Goal: Task Accomplishment & Management: Manage account settings

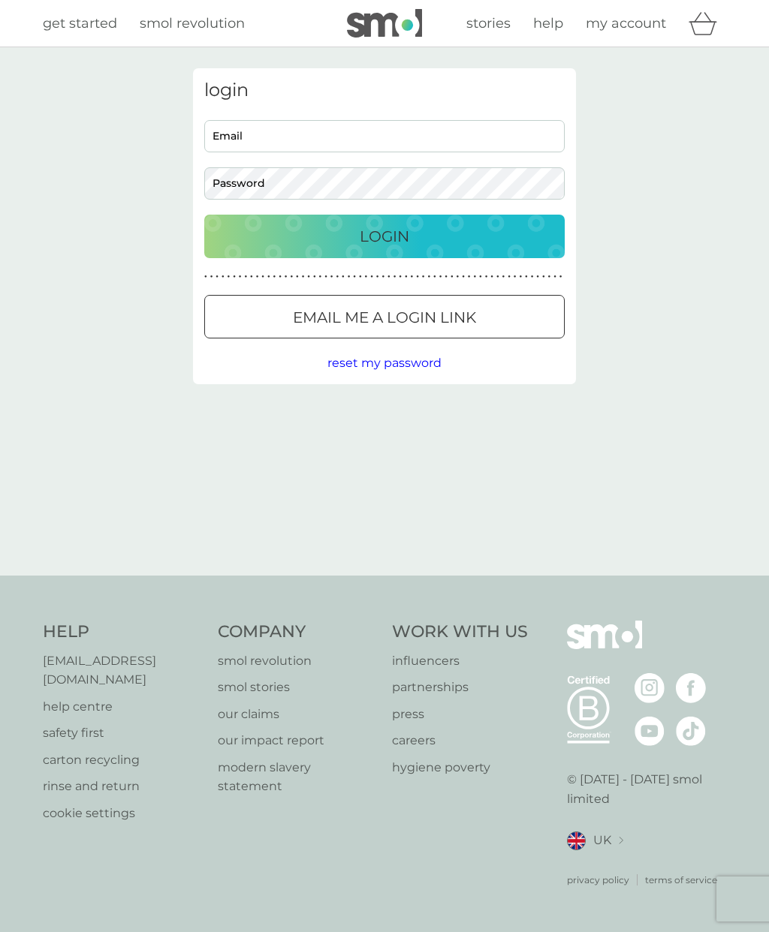
click at [251, 129] on input "Email" at bounding box center [384, 136] width 360 height 32
click at [224, 139] on input "Email" at bounding box center [384, 136] width 360 height 32
type input "wendycurtis721@btinternet.com"
click at [402, 235] on p "Login" at bounding box center [385, 236] width 50 height 24
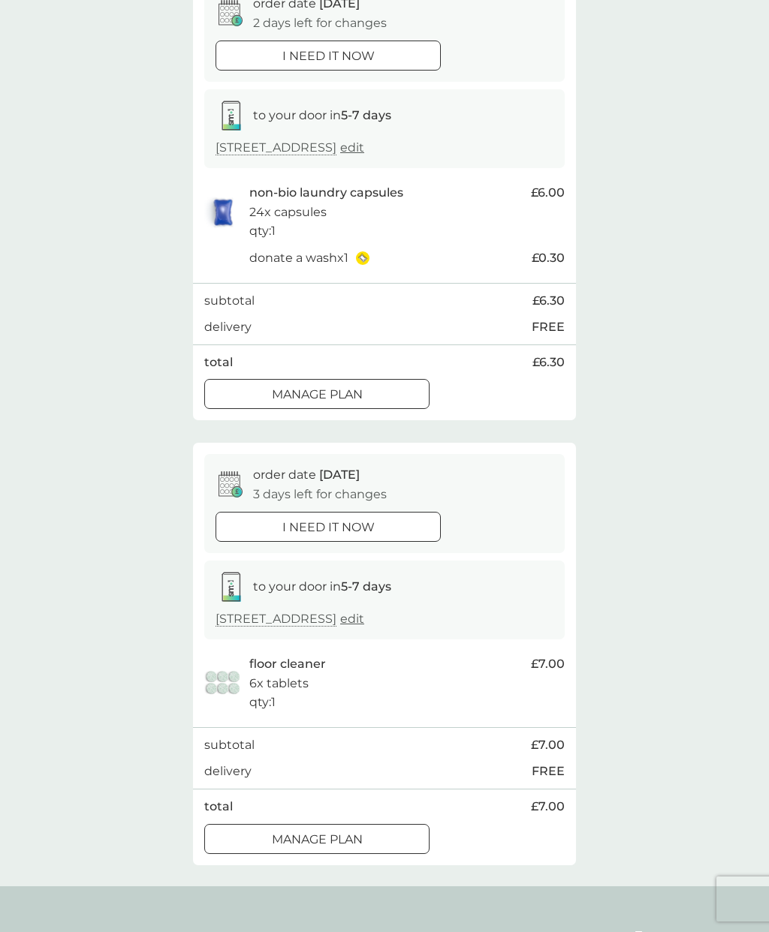
scroll to position [182, 0]
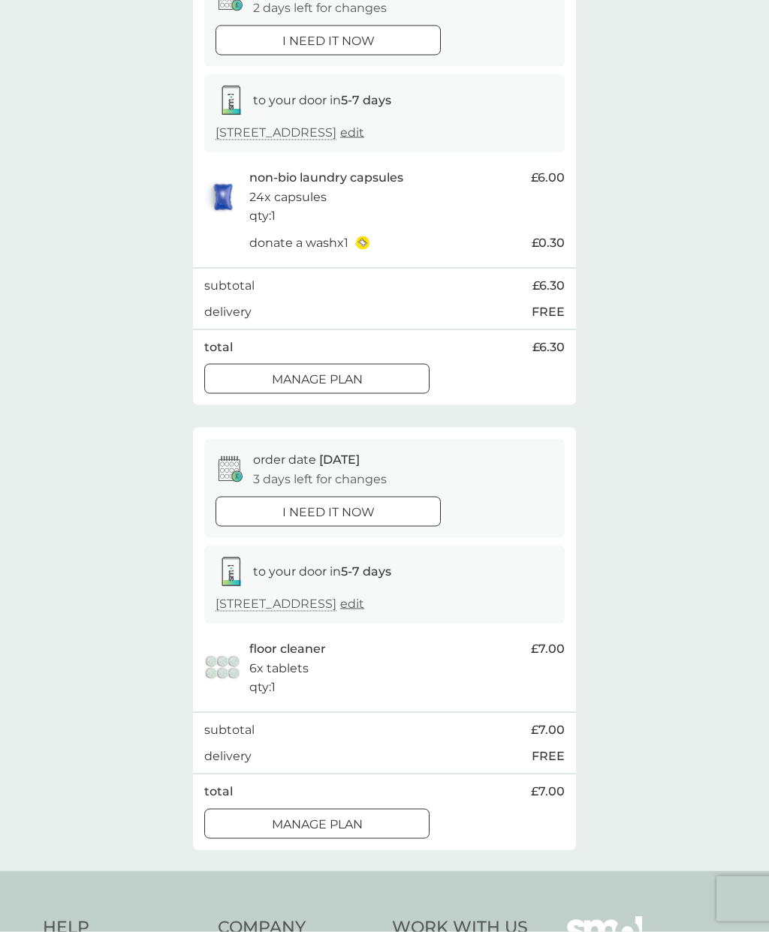
click at [336, 473] on p "3 days left for changes" at bounding box center [320, 480] width 134 height 20
click at [299, 470] on p "3 days left for changes" at bounding box center [320, 480] width 134 height 20
click at [286, 473] on p "3 days left for changes" at bounding box center [320, 480] width 134 height 20
click at [235, 473] on icon at bounding box center [236, 478] width 11 height 11
click at [236, 473] on icon at bounding box center [236, 478] width 11 height 11
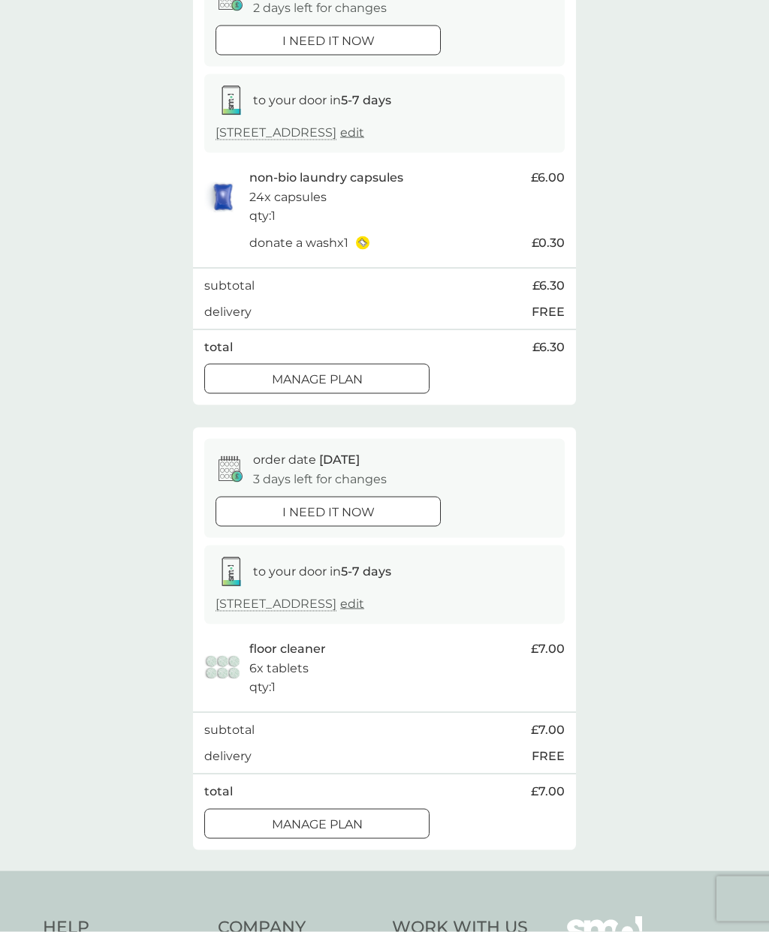
click at [350, 815] on p "Manage plan" at bounding box center [317, 825] width 91 height 20
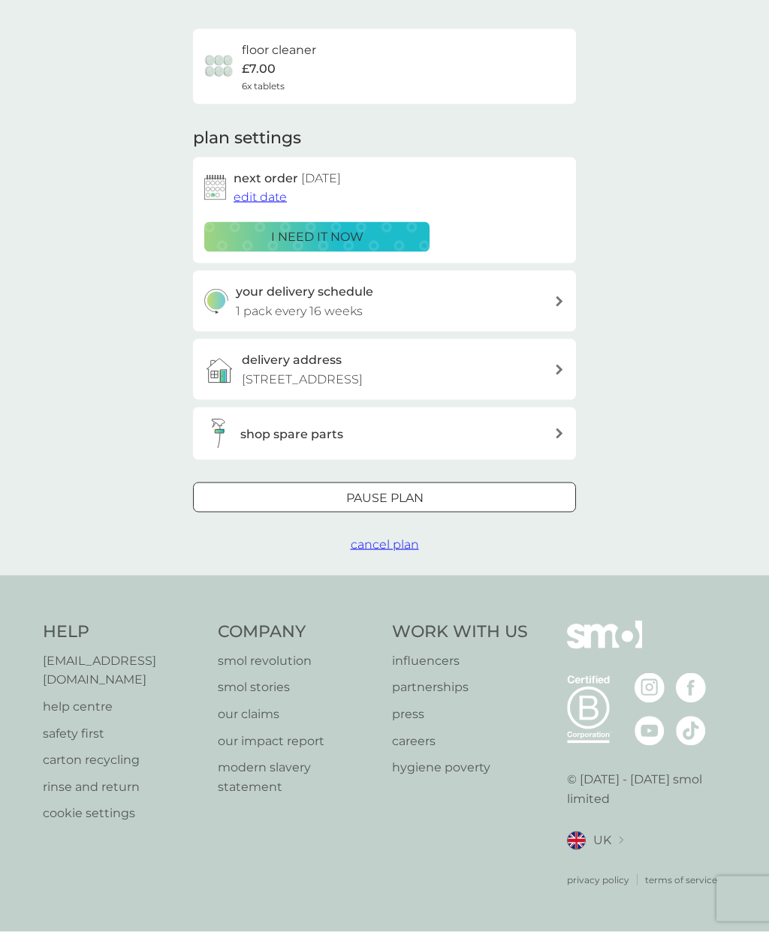
scroll to position [71, 0]
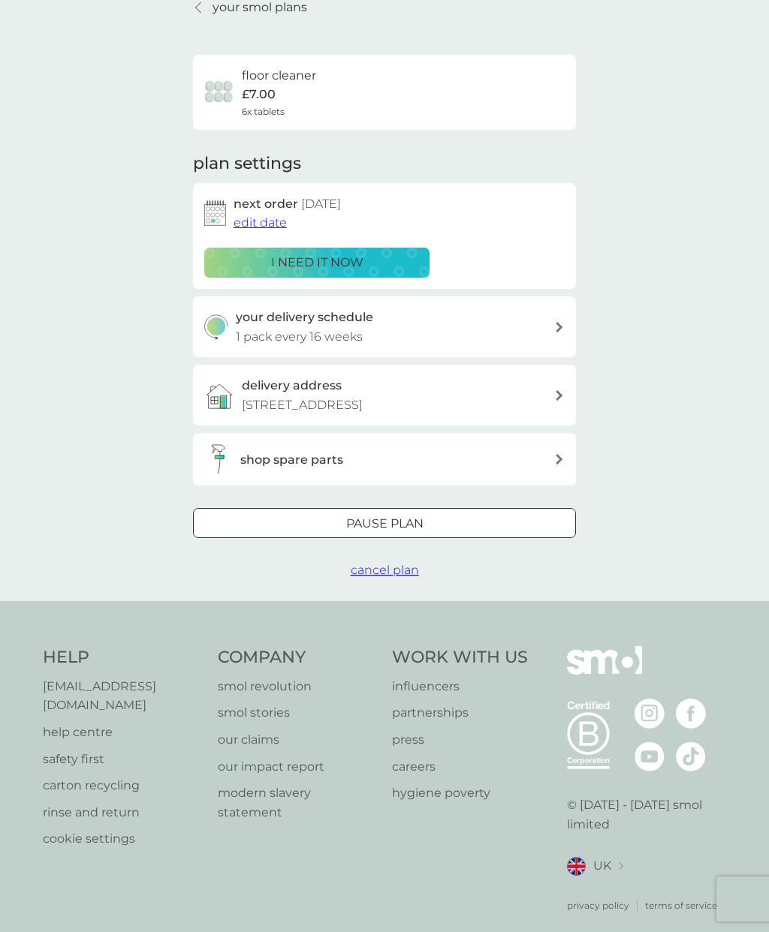
click at [251, 224] on span "edit date" at bounding box center [259, 222] width 53 height 14
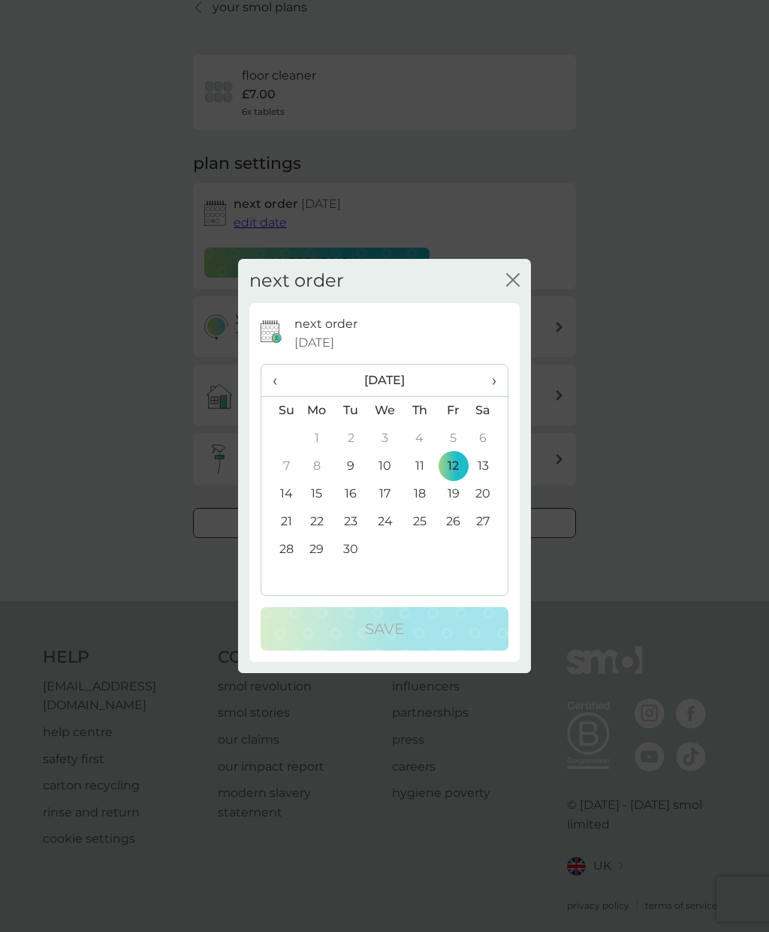
click at [490, 384] on span "›" at bounding box center [488, 381] width 15 height 32
click at [494, 381] on span "›" at bounding box center [488, 381] width 15 height 32
click at [420, 523] on td "20" at bounding box center [419, 522] width 34 height 28
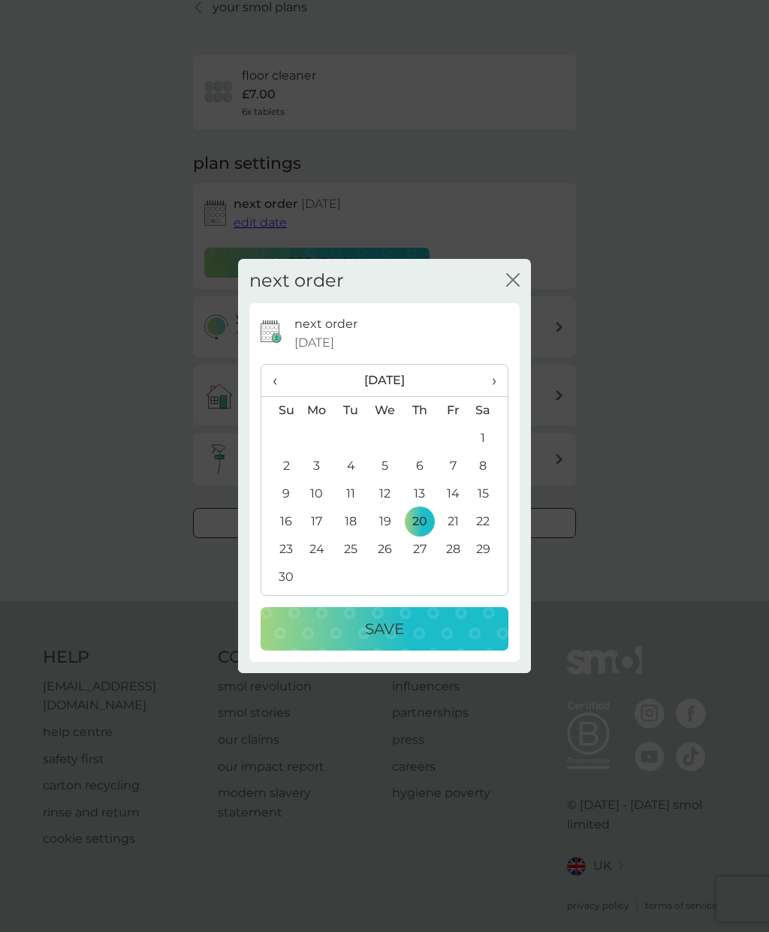
click at [390, 630] on p "Save" at bounding box center [384, 629] width 39 height 24
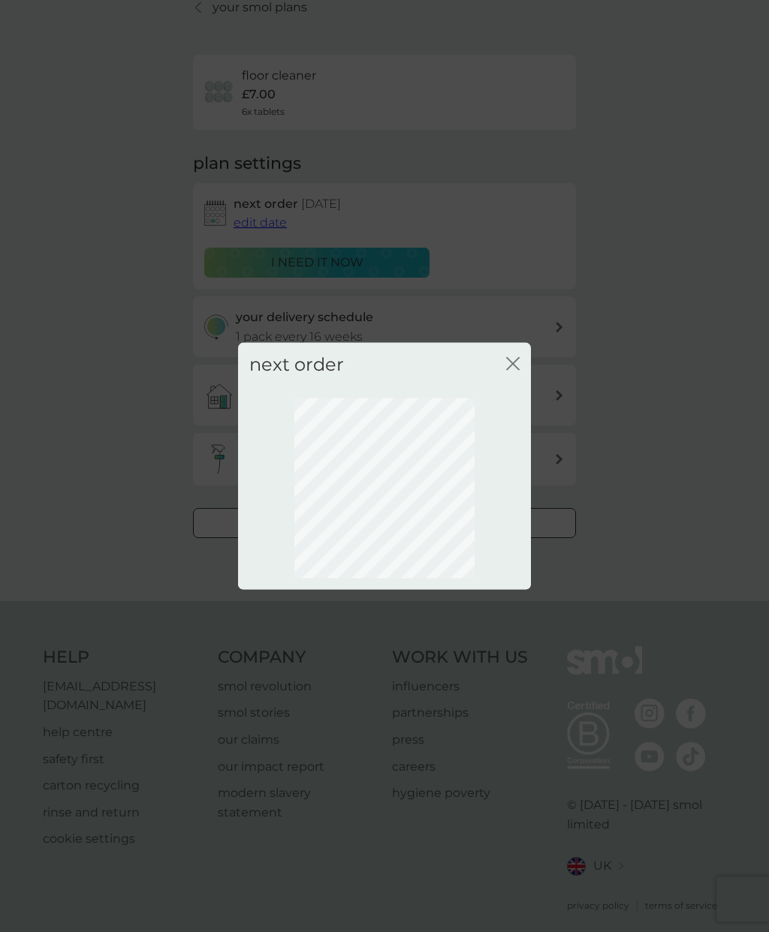
scroll to position [60, 0]
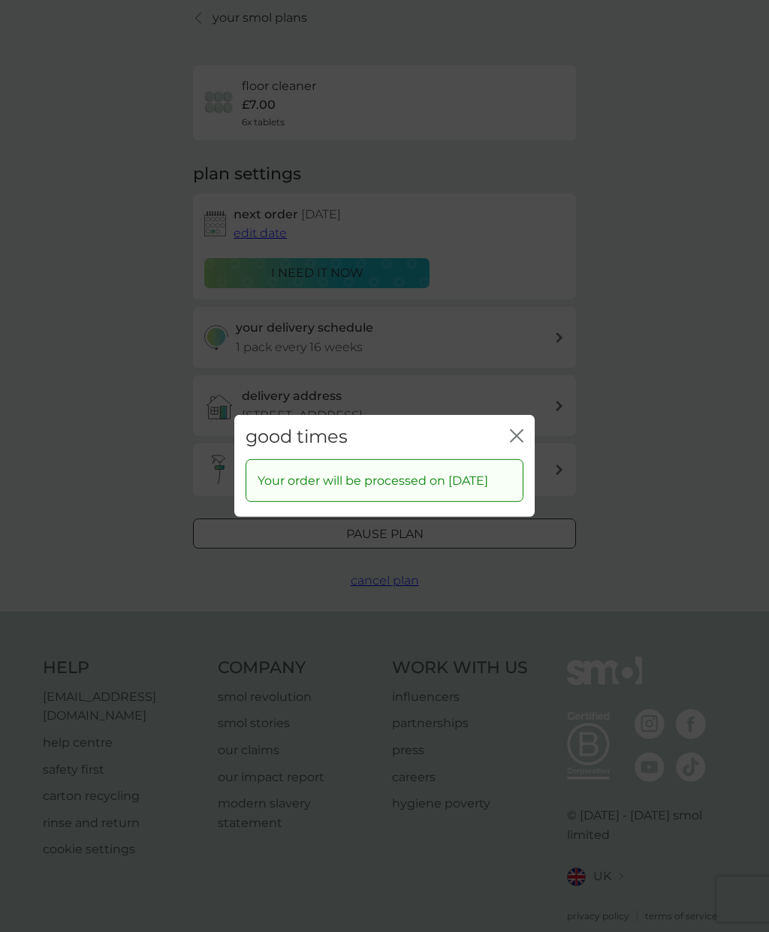
click at [516, 435] on icon "close" at bounding box center [513, 436] width 6 height 12
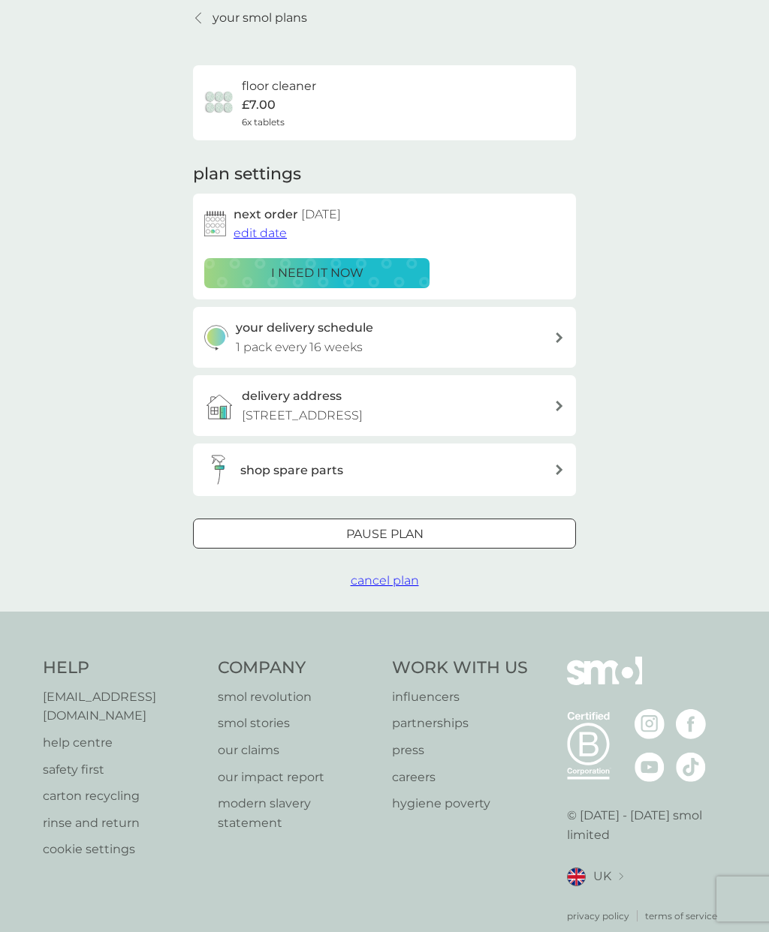
click at [203, 23] on div at bounding box center [199, 18] width 11 height 12
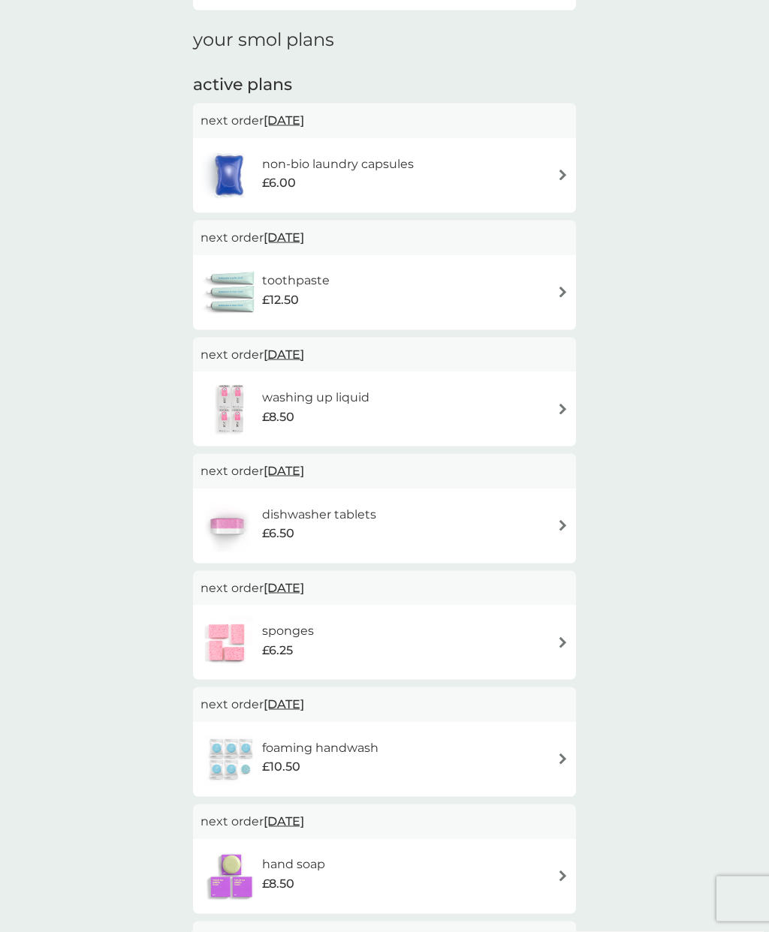
scroll to position [195, 0]
click at [557, 531] on div "dishwasher tablets £6.50" at bounding box center [384, 525] width 368 height 53
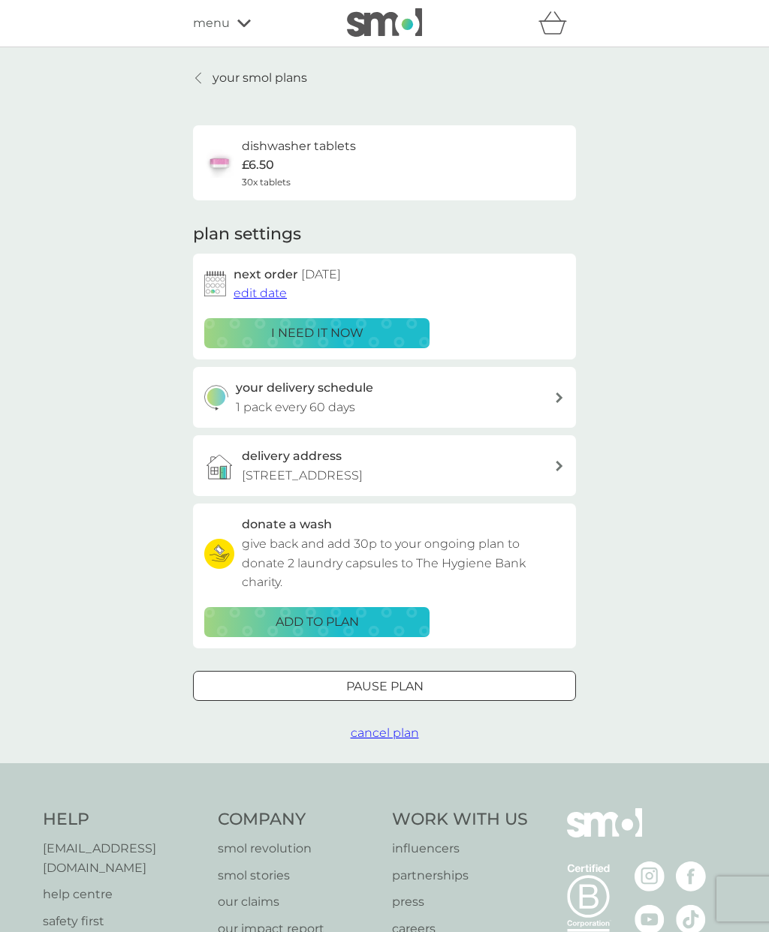
click at [261, 294] on span "edit date" at bounding box center [259, 293] width 53 height 14
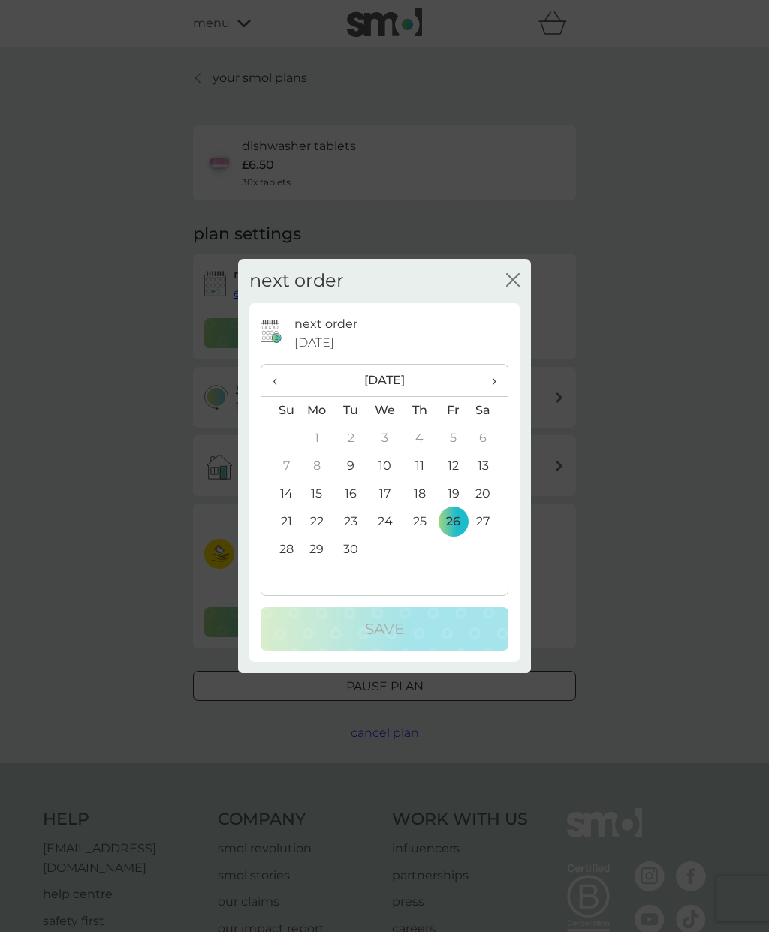
click at [497, 383] on th "›" at bounding box center [489, 381] width 38 height 32
click at [495, 385] on span "›" at bounding box center [488, 381] width 15 height 32
click at [351, 497] on td "11" at bounding box center [351, 494] width 34 height 28
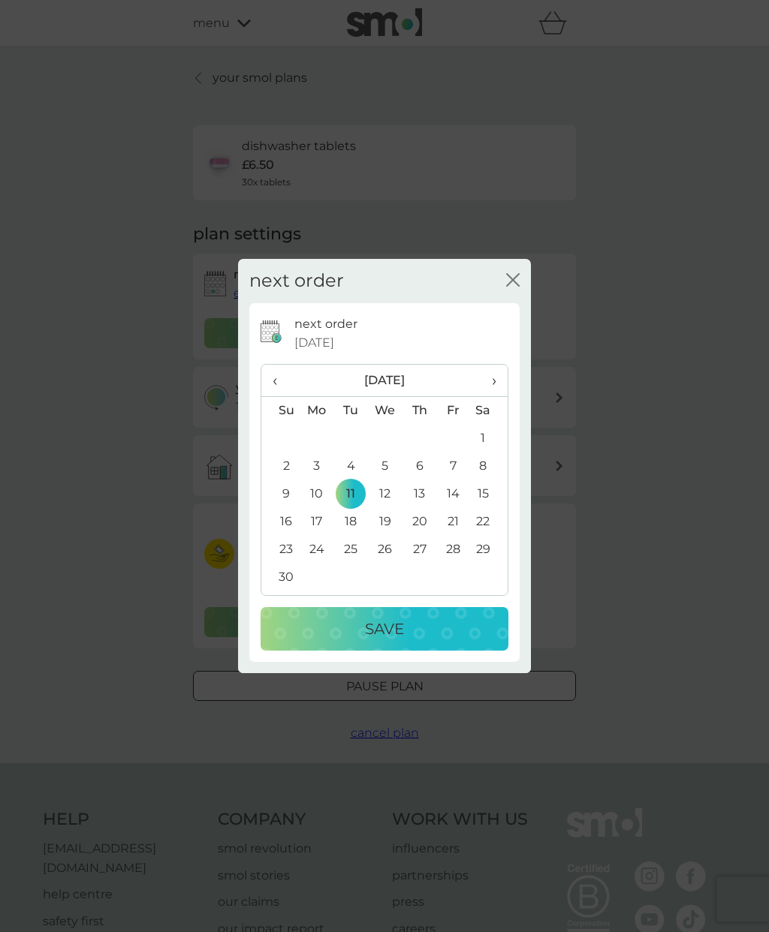
click at [390, 626] on p "Save" at bounding box center [384, 629] width 39 height 24
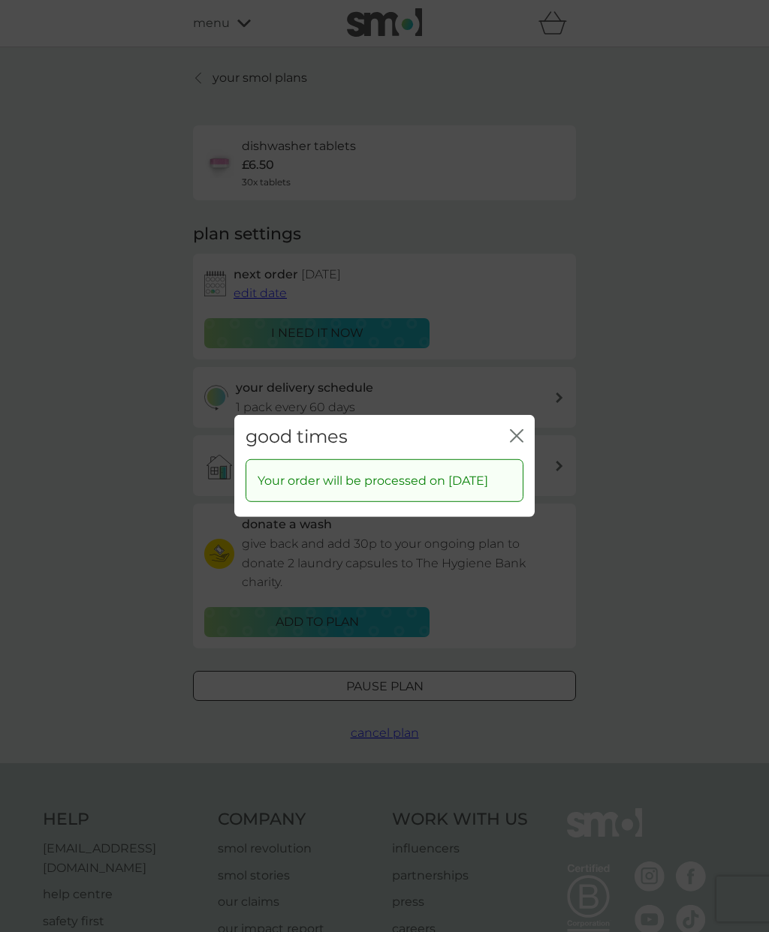
click at [519, 426] on div "good times close" at bounding box center [384, 437] width 300 height 44
click at [518, 438] on icon "close" at bounding box center [519, 436] width 6 height 12
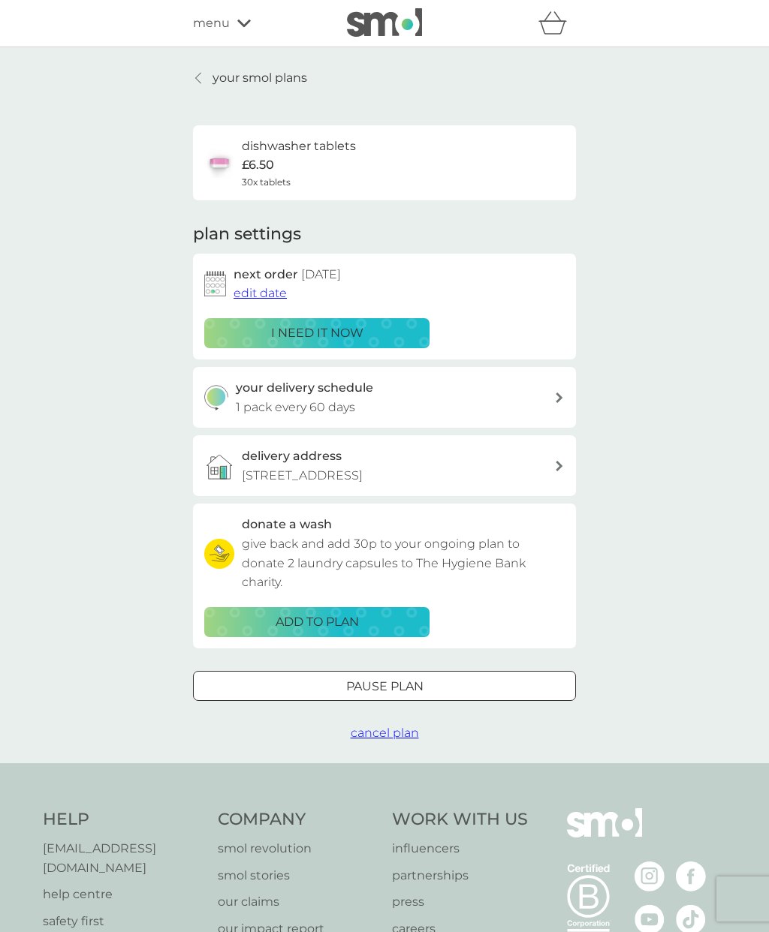
click at [210, 74] on link "your smol plans" at bounding box center [250, 78] width 114 height 20
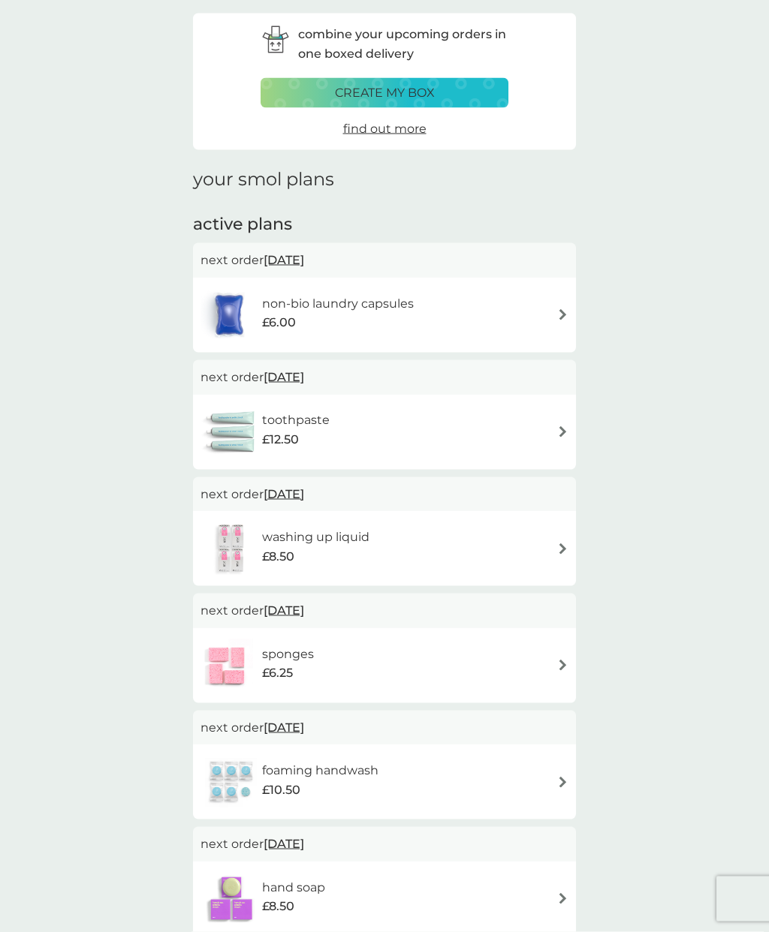
scroll to position [56, 0]
click at [558, 432] on img at bounding box center [562, 431] width 11 height 11
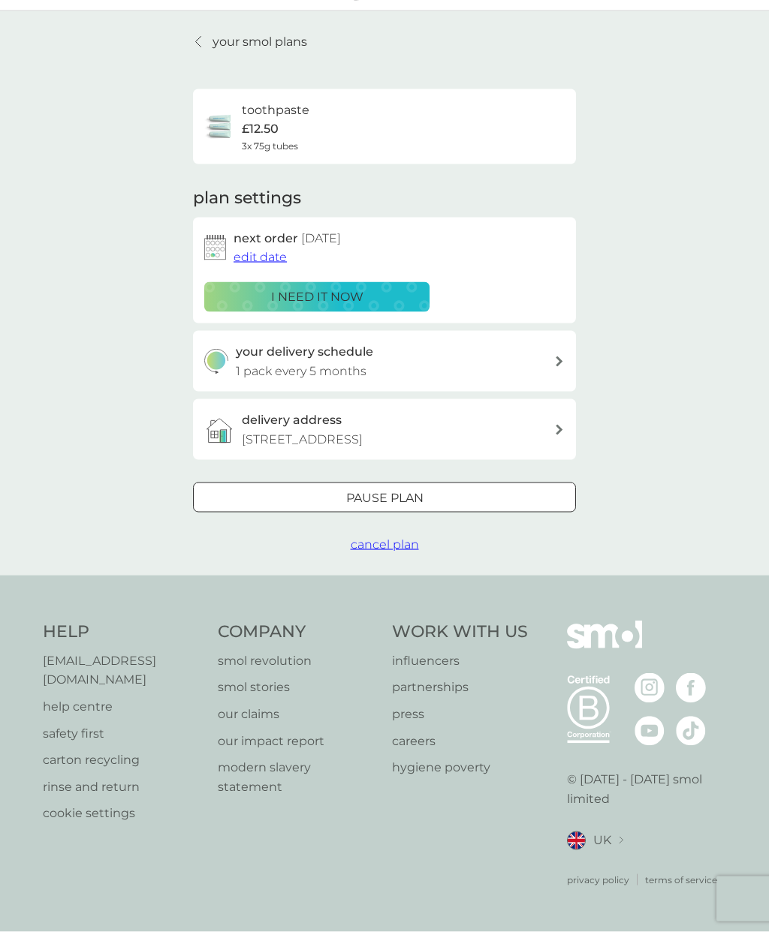
scroll to position [60, 0]
click at [255, 250] on span "edit date" at bounding box center [259, 257] width 53 height 14
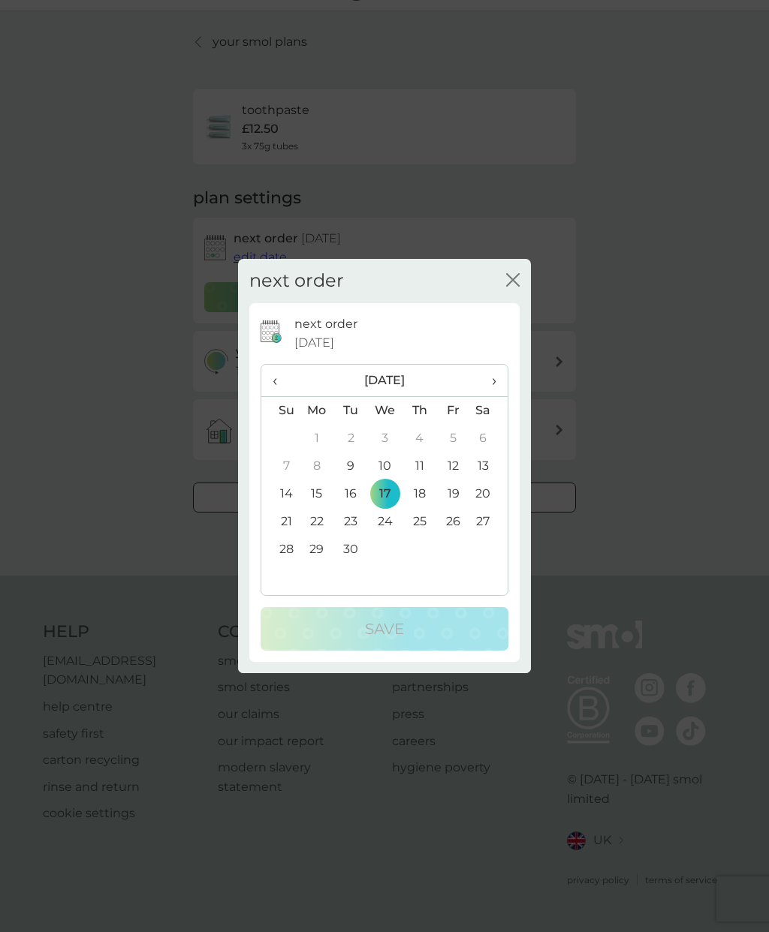
click at [490, 387] on span "›" at bounding box center [488, 381] width 15 height 32
click at [425, 498] on td "16" at bounding box center [419, 494] width 34 height 28
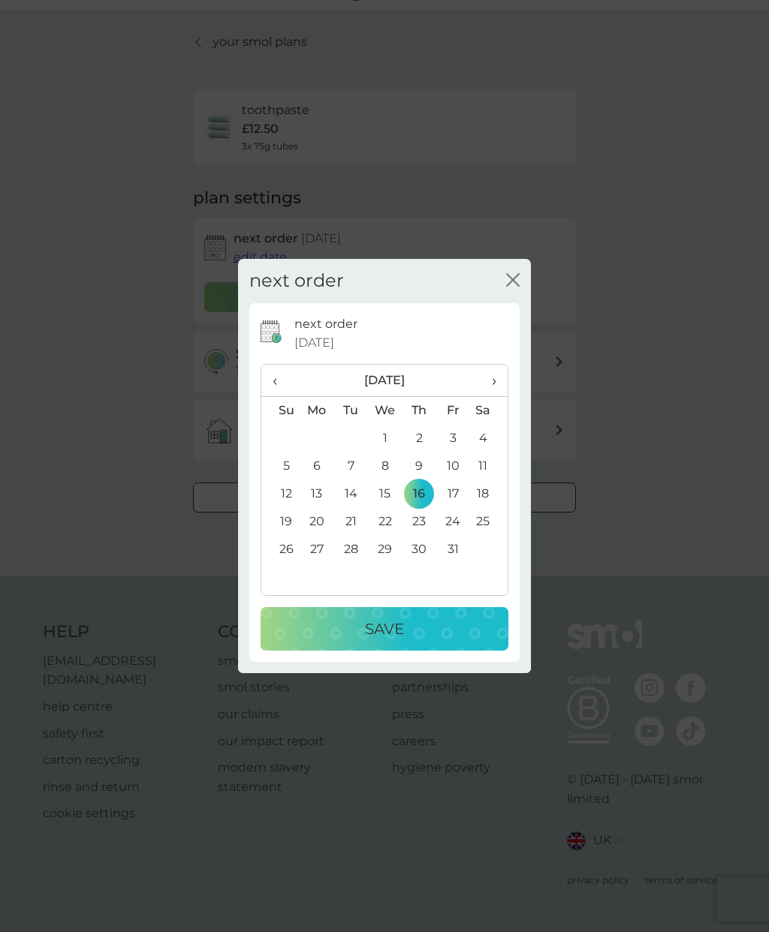
click at [403, 624] on div "Save" at bounding box center [384, 629] width 218 height 24
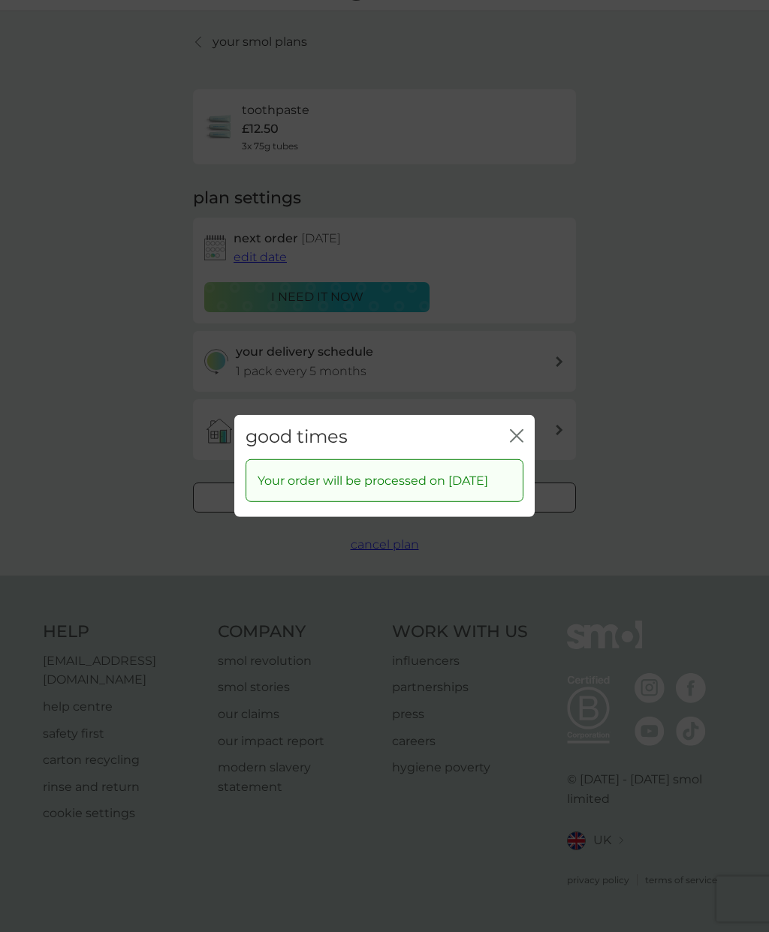
click at [518, 438] on icon "close" at bounding box center [519, 436] width 6 height 12
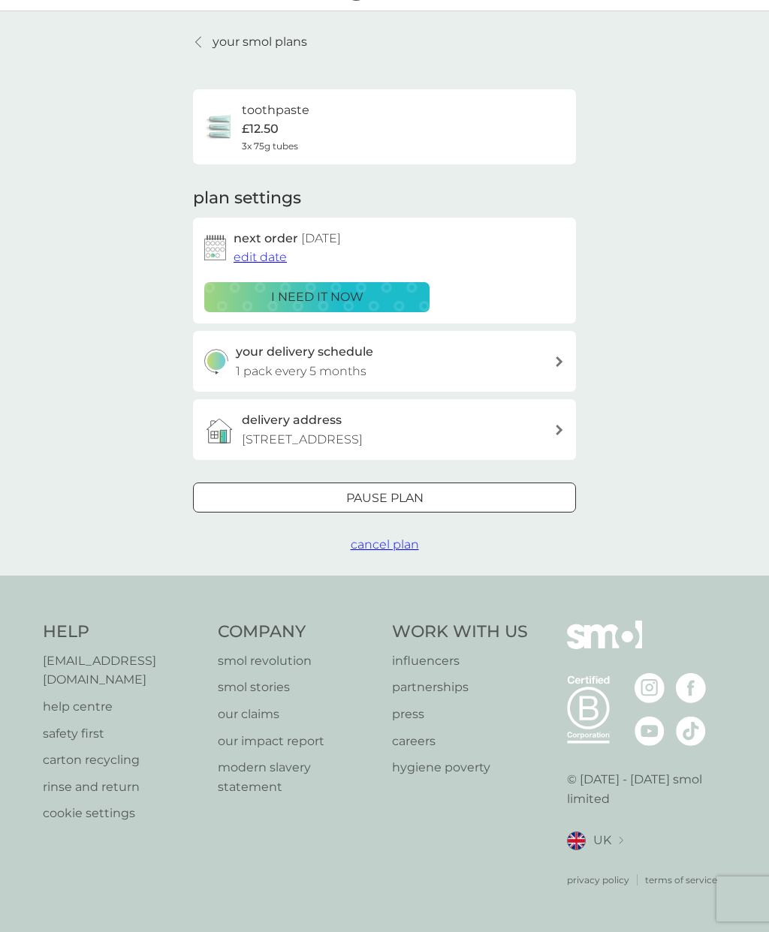
click at [217, 32] on p "your smol plans" at bounding box center [259, 42] width 95 height 20
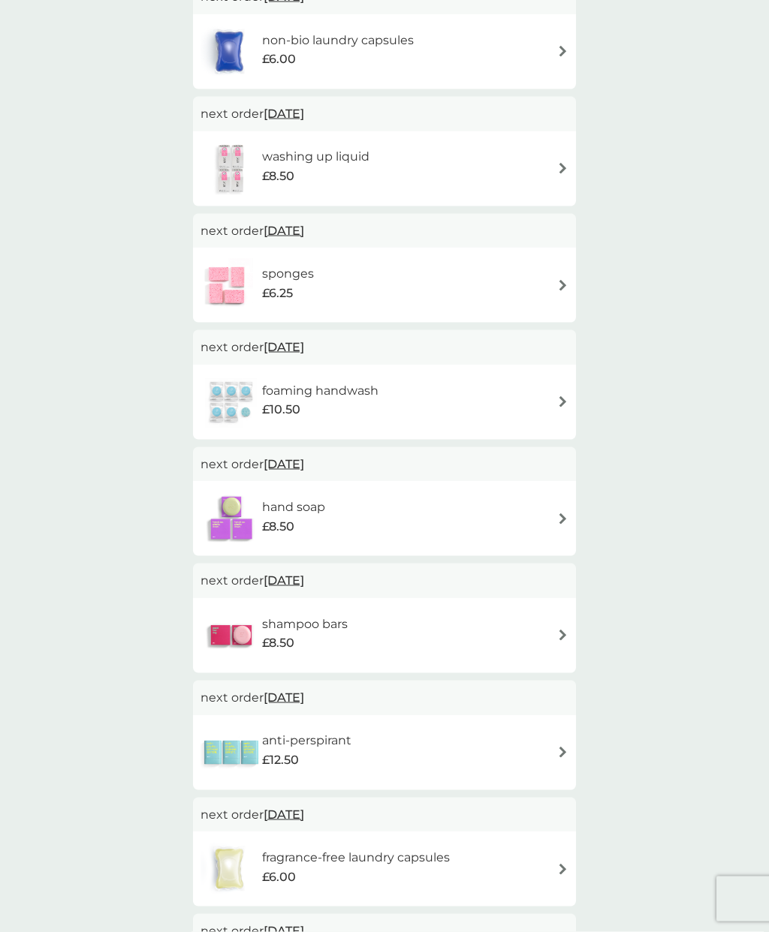
scroll to position [351, 0]
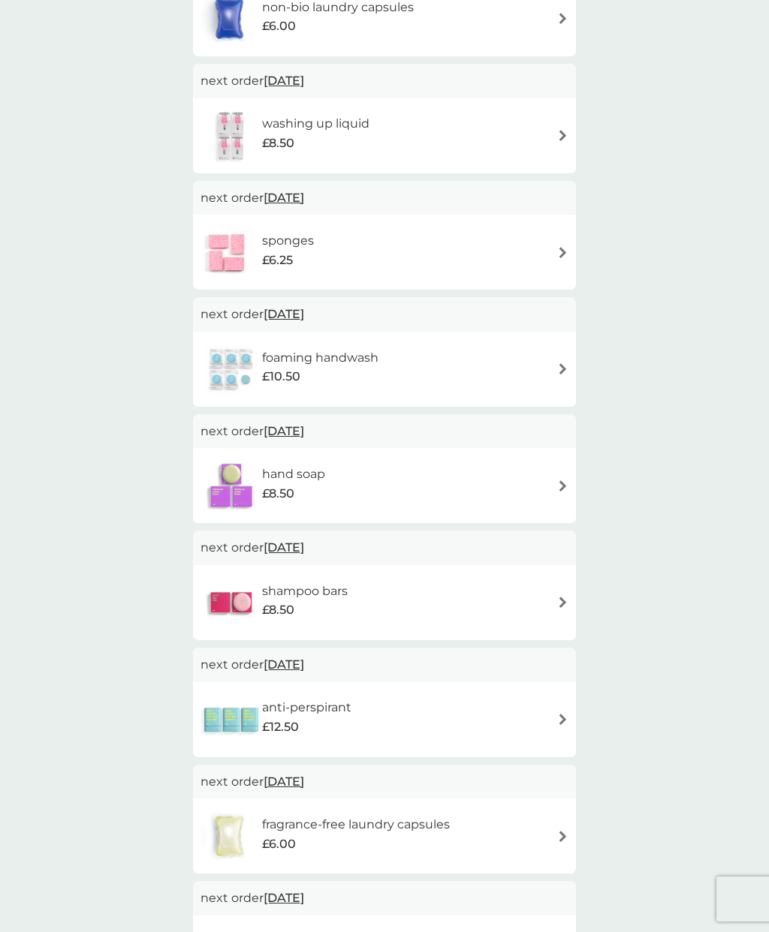
click at [551, 601] on div "shampoo bars £8.50" at bounding box center [384, 603] width 368 height 53
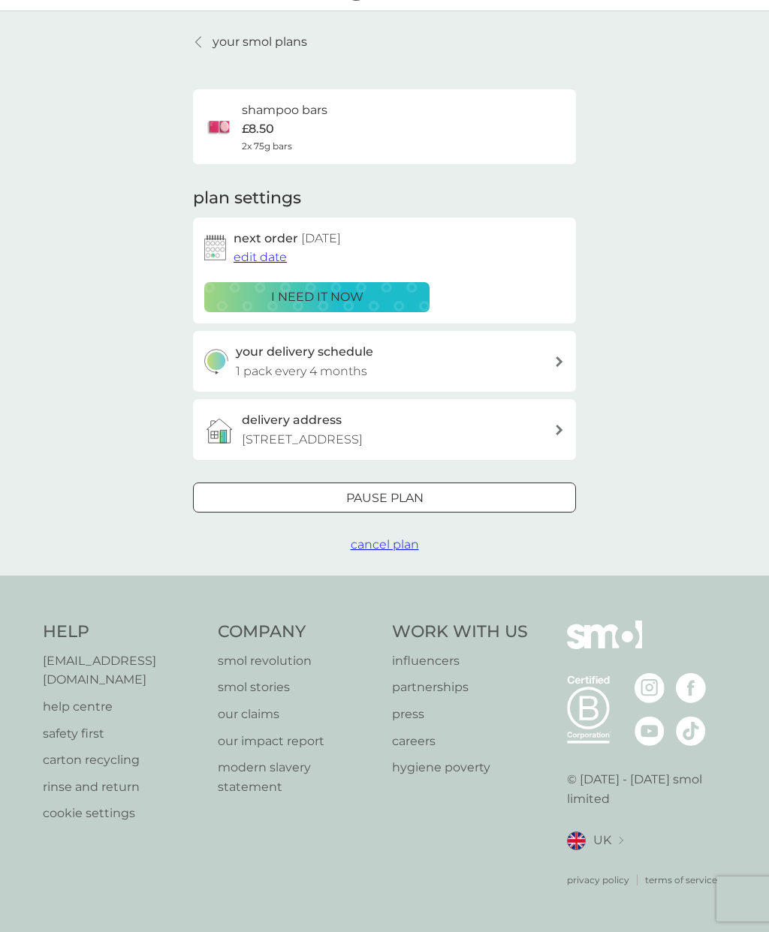
scroll to position [60, 0]
click at [251, 250] on span "edit date" at bounding box center [259, 257] width 53 height 14
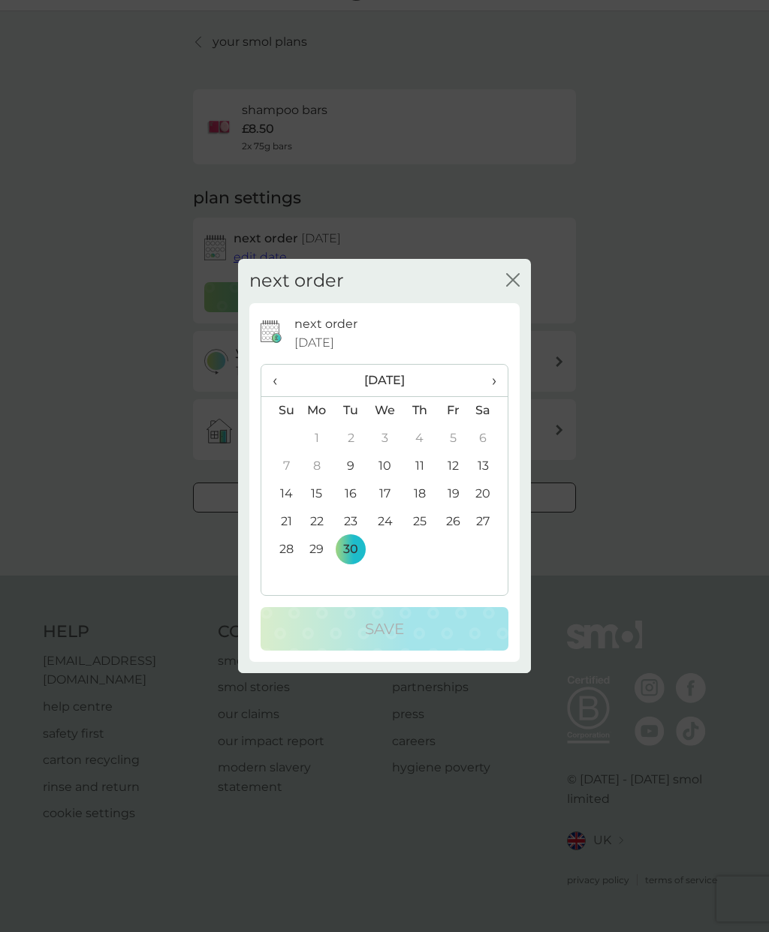
click at [495, 381] on span "›" at bounding box center [488, 381] width 15 height 32
click at [498, 383] on th "›" at bounding box center [489, 381] width 38 height 32
click at [493, 385] on span "›" at bounding box center [488, 381] width 15 height 32
click at [386, 497] on td "17" at bounding box center [385, 494] width 35 height 28
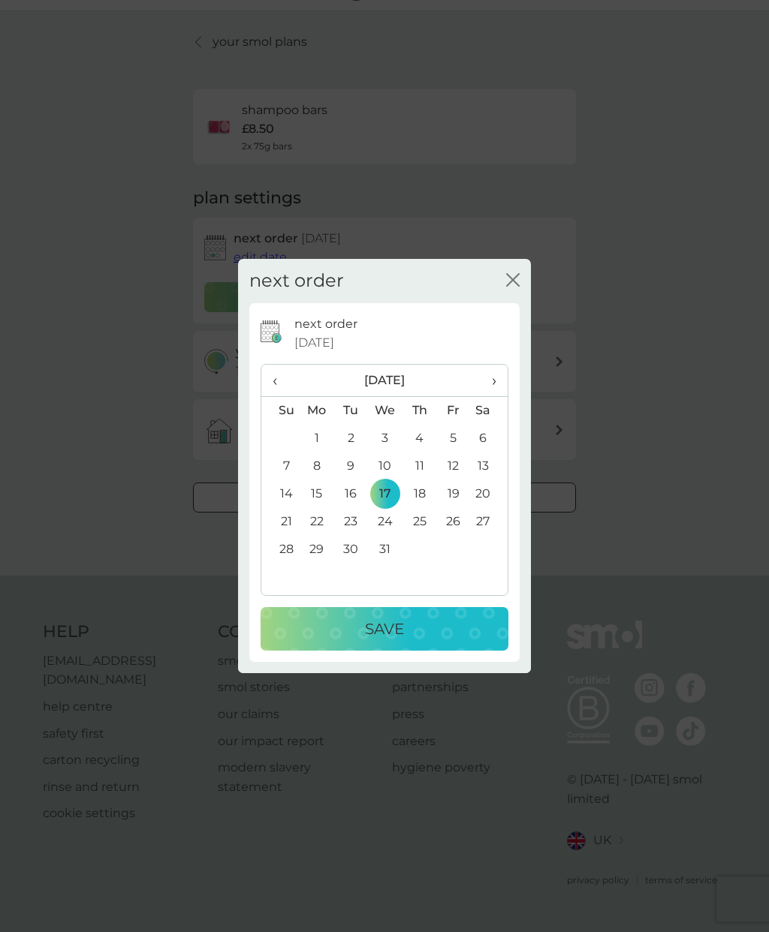
click at [386, 634] on p "Save" at bounding box center [384, 629] width 39 height 24
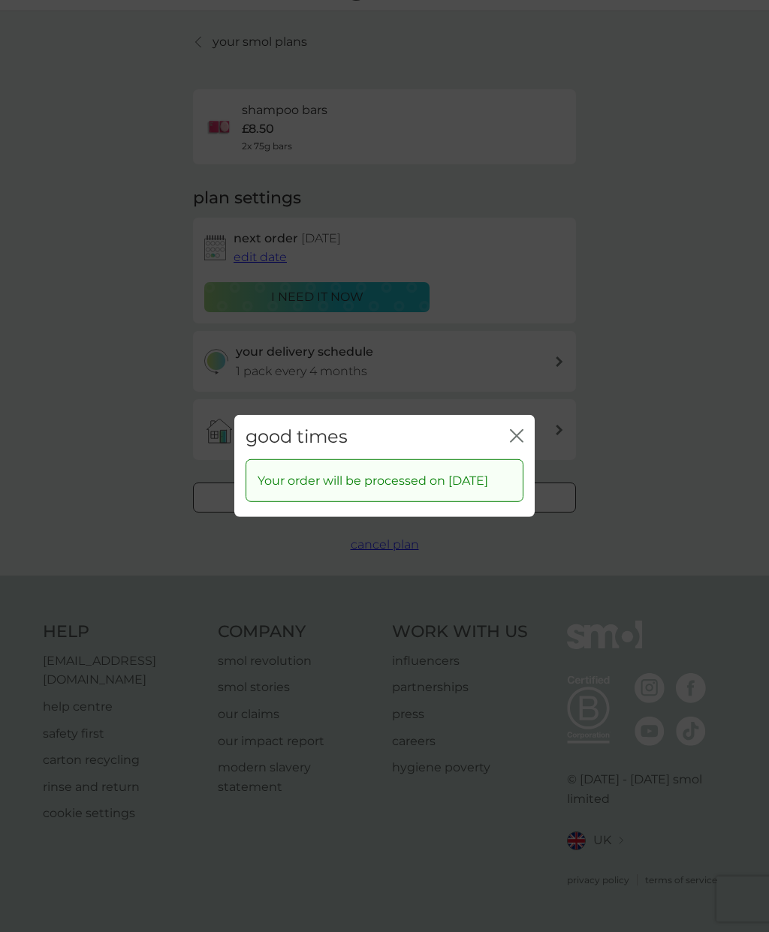
click at [670, 417] on div "good times close Your order will be processed on [DATE]" at bounding box center [384, 466] width 769 height 932
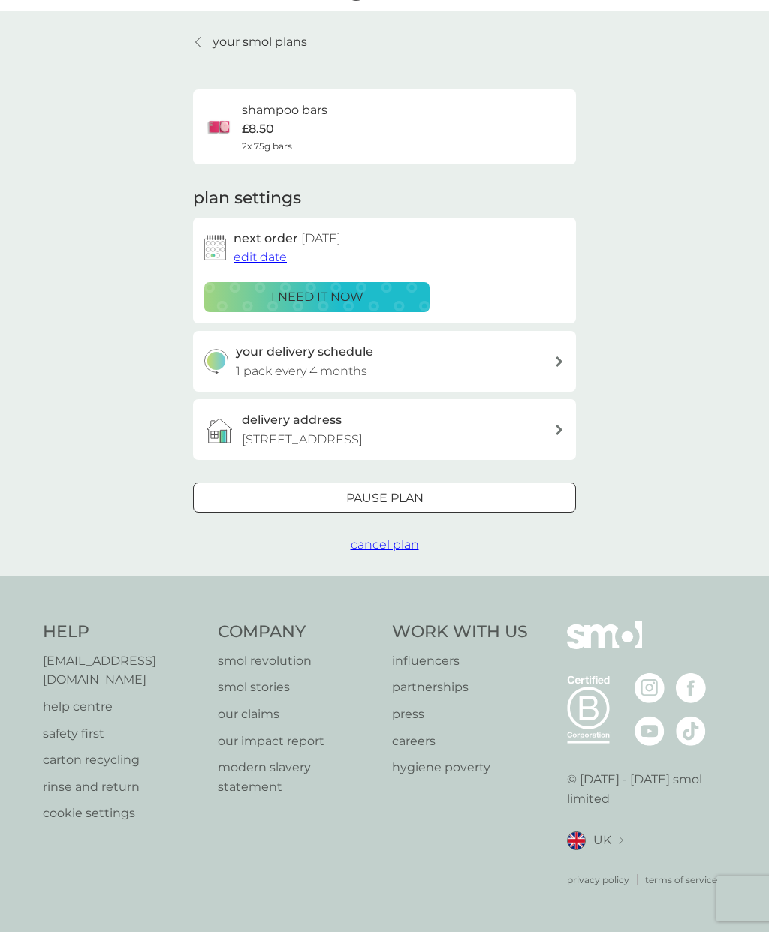
click at [206, 32] on link "your smol plans" at bounding box center [250, 42] width 114 height 20
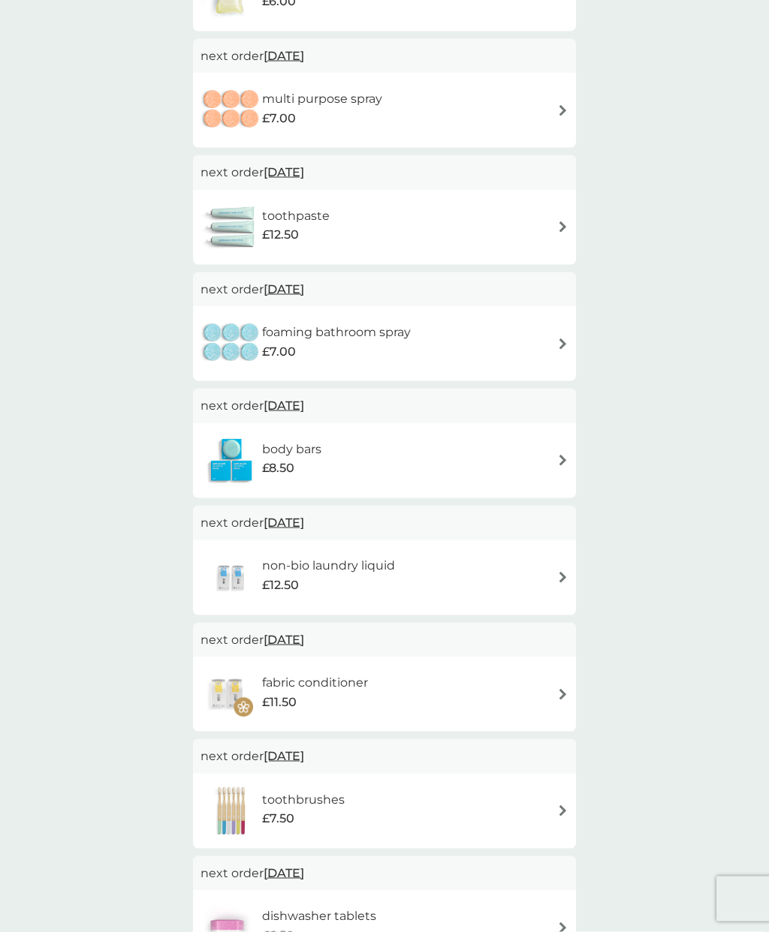
scroll to position [1079, 0]
click at [558, 689] on img at bounding box center [562, 693] width 11 height 11
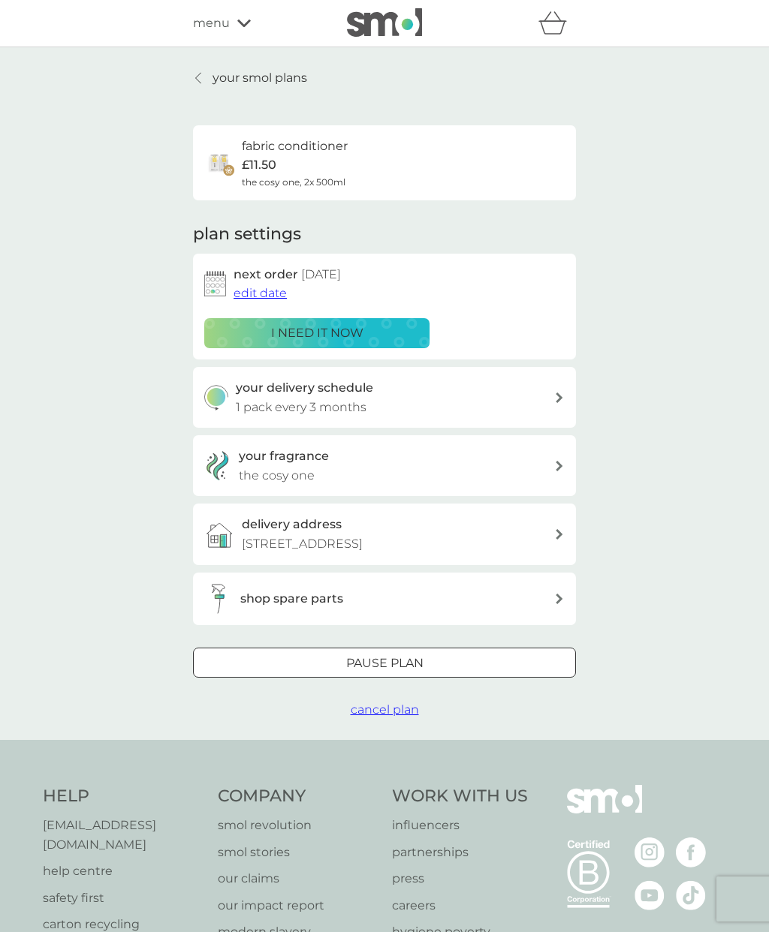
click at [256, 294] on span "edit date" at bounding box center [259, 293] width 53 height 14
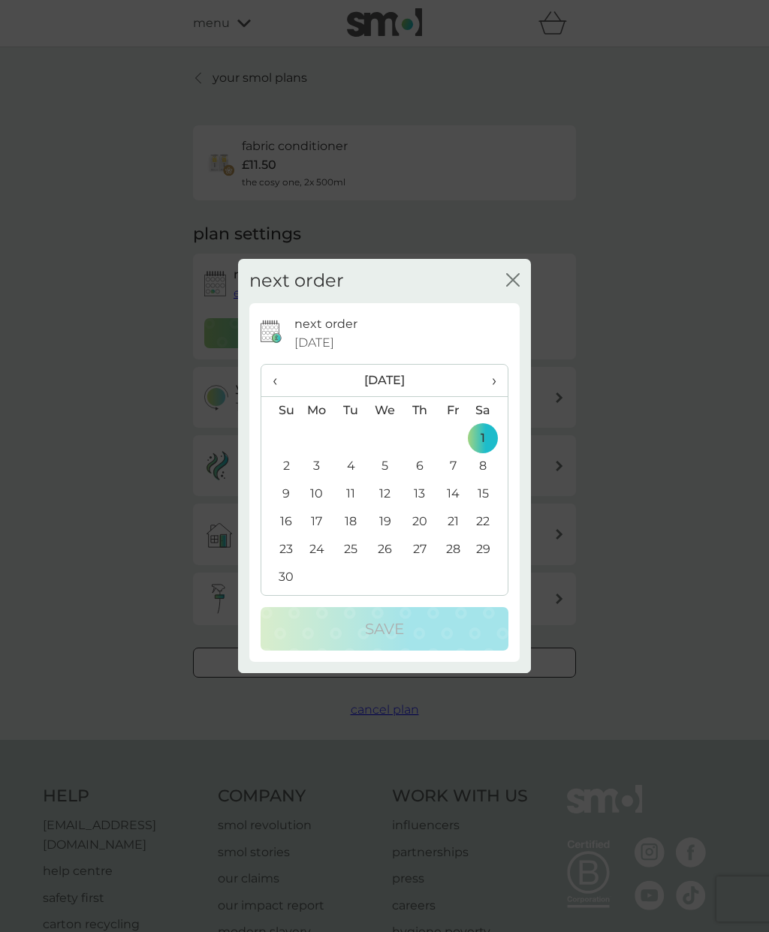
click at [276, 381] on span "‹" at bounding box center [280, 381] width 16 height 32
click at [423, 526] on td "23" at bounding box center [419, 522] width 34 height 28
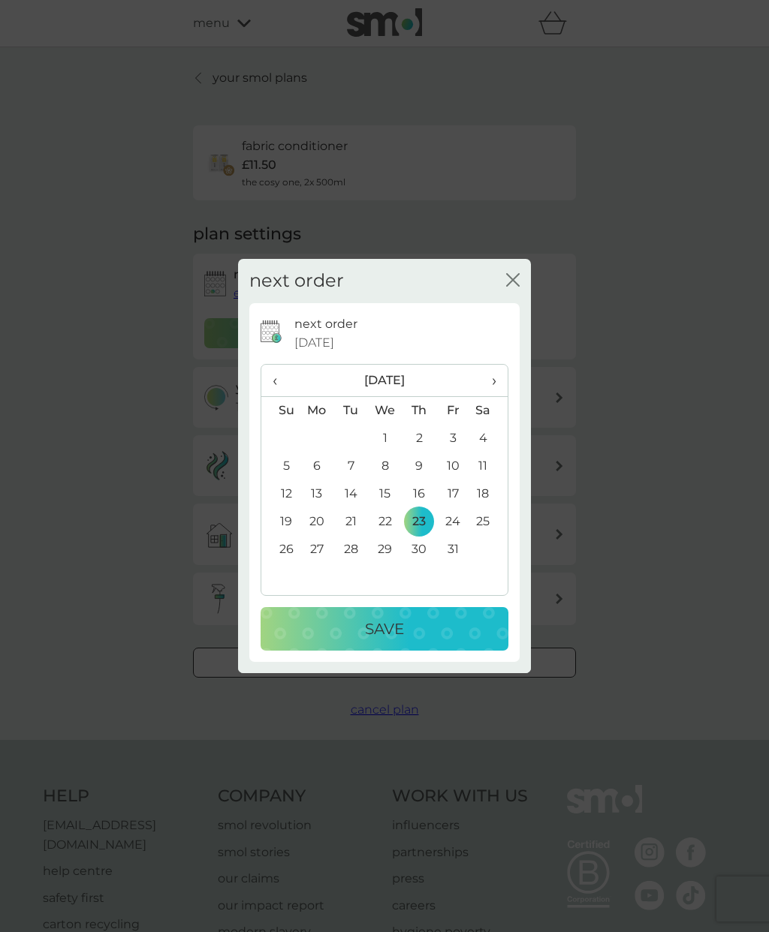
click at [394, 626] on p "Save" at bounding box center [384, 629] width 39 height 24
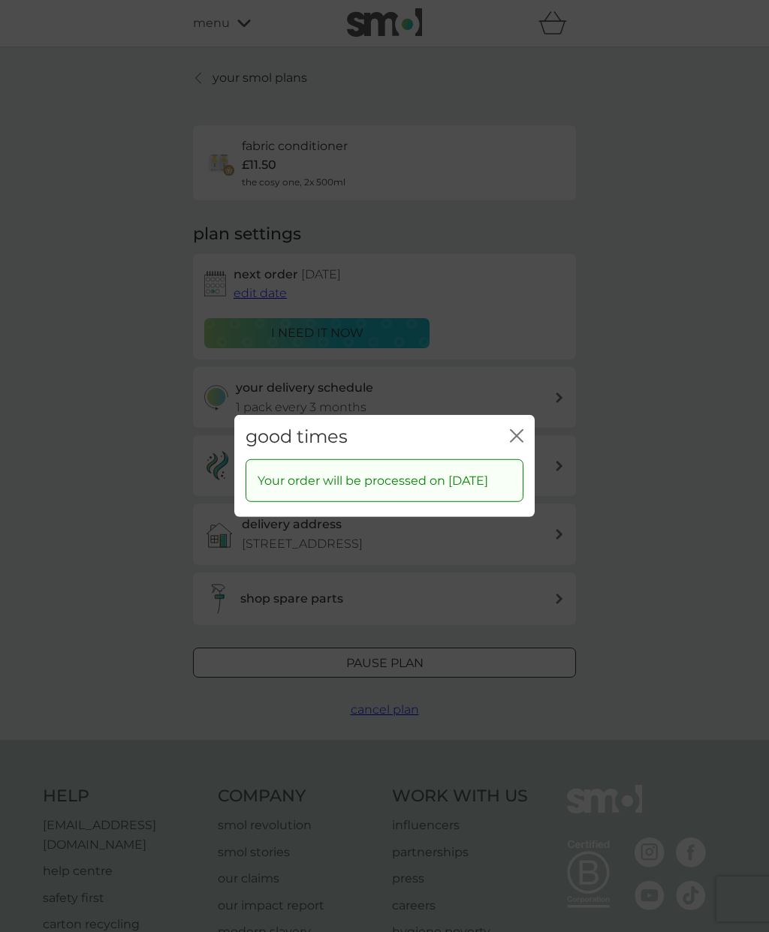
click at [522, 438] on icon "close" at bounding box center [517, 436] width 14 height 14
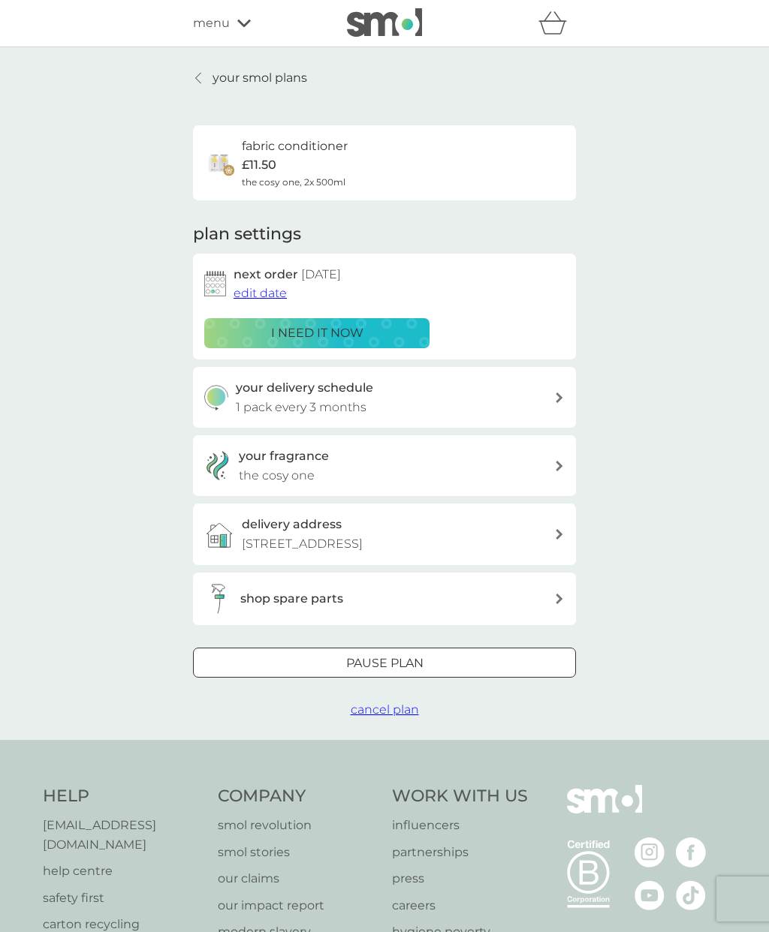
click at [211, 83] on link "your smol plans" at bounding box center [250, 78] width 114 height 20
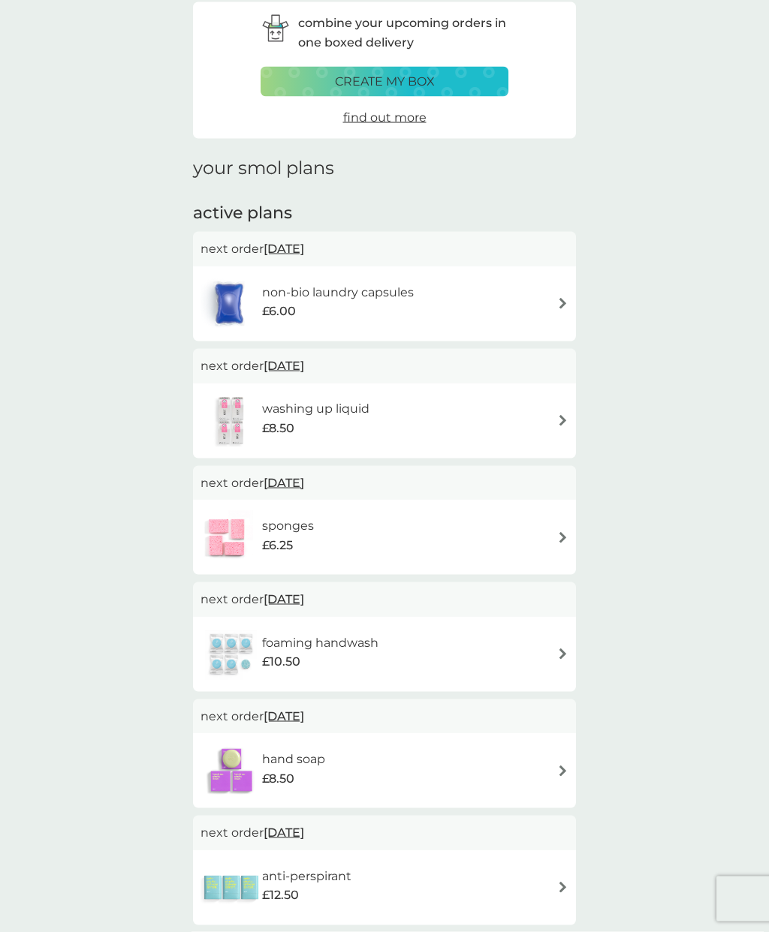
scroll to position [67, 0]
click at [557, 654] on img at bounding box center [562, 653] width 11 height 11
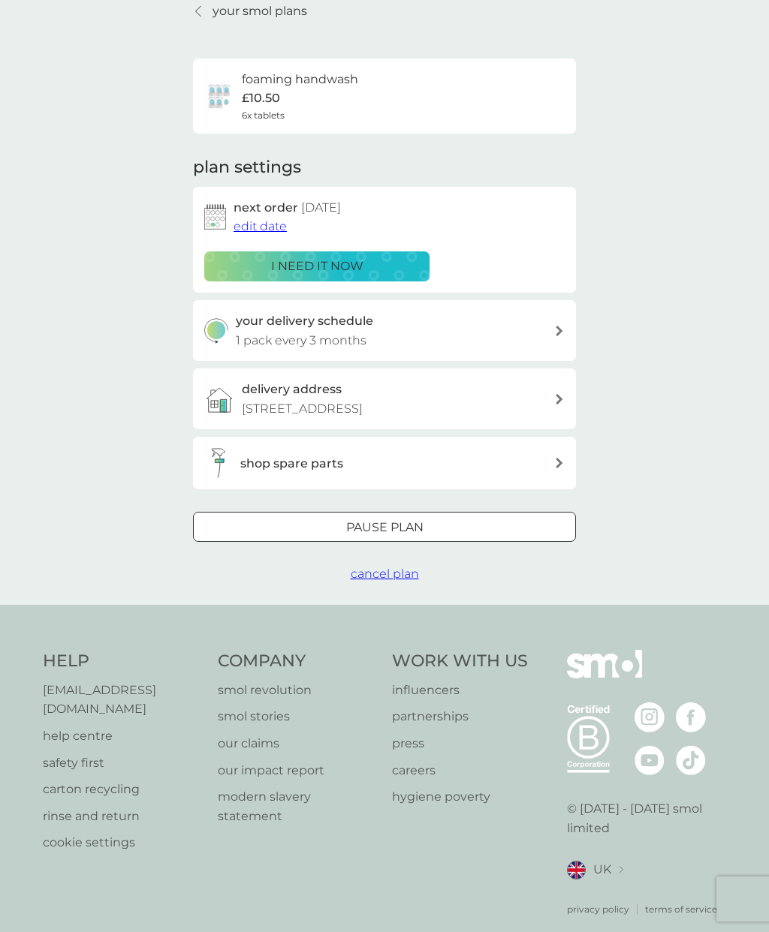
scroll to position [71, 0]
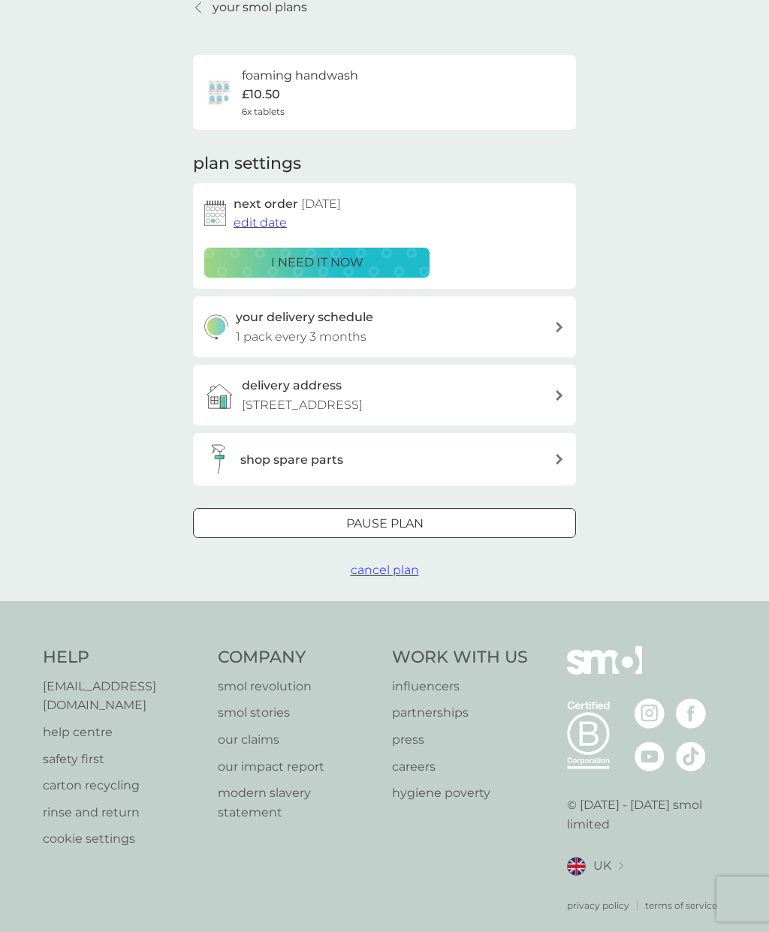
click at [249, 218] on span "edit date" at bounding box center [259, 222] width 53 height 14
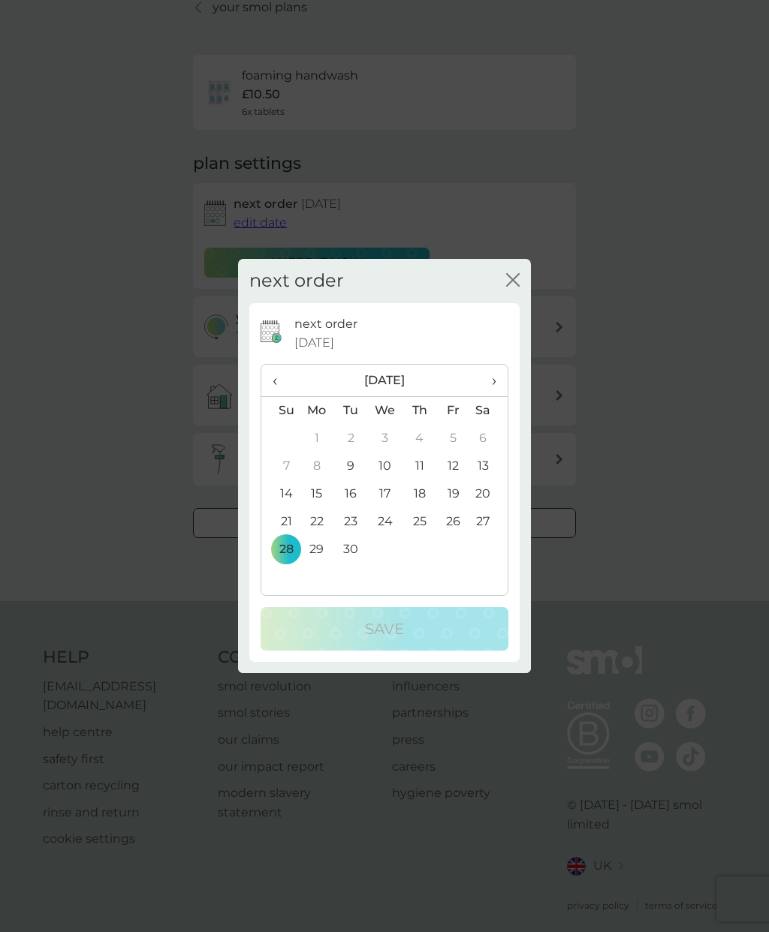
click at [486, 384] on span "›" at bounding box center [488, 381] width 15 height 32
click at [429, 531] on td "23" at bounding box center [419, 522] width 34 height 28
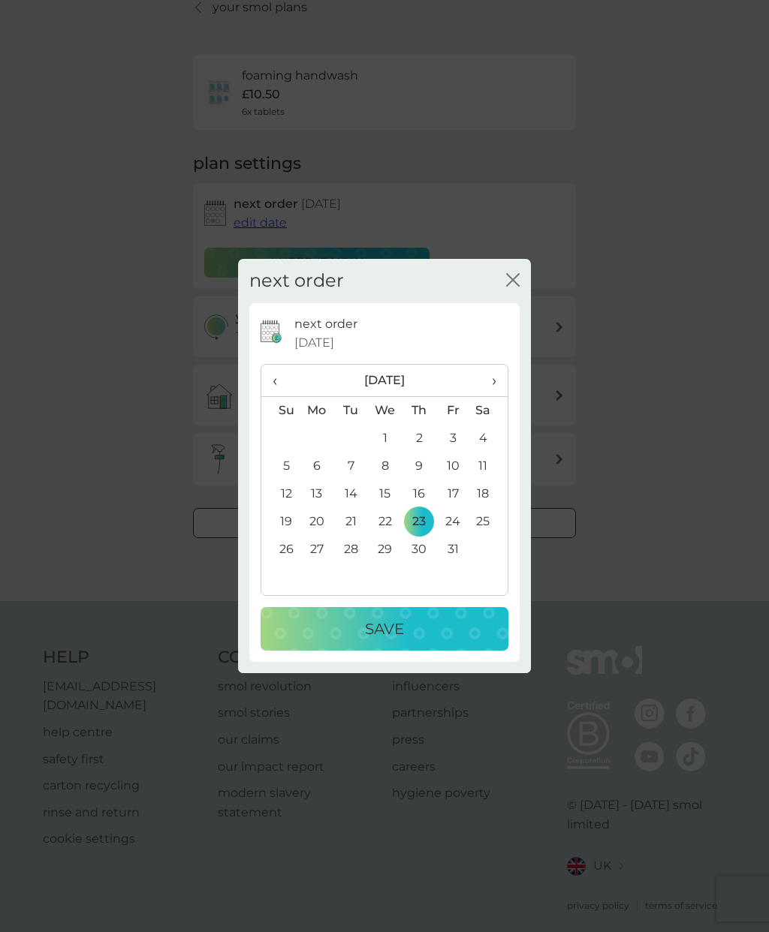
click at [399, 620] on p "Save" at bounding box center [384, 629] width 39 height 24
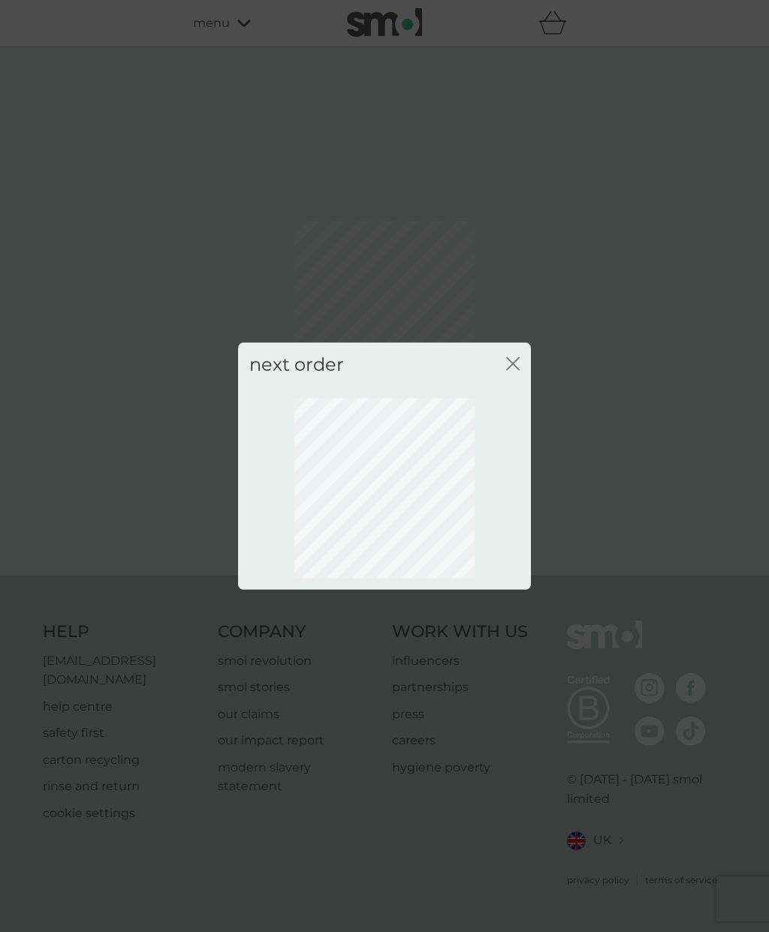
scroll to position [60, 0]
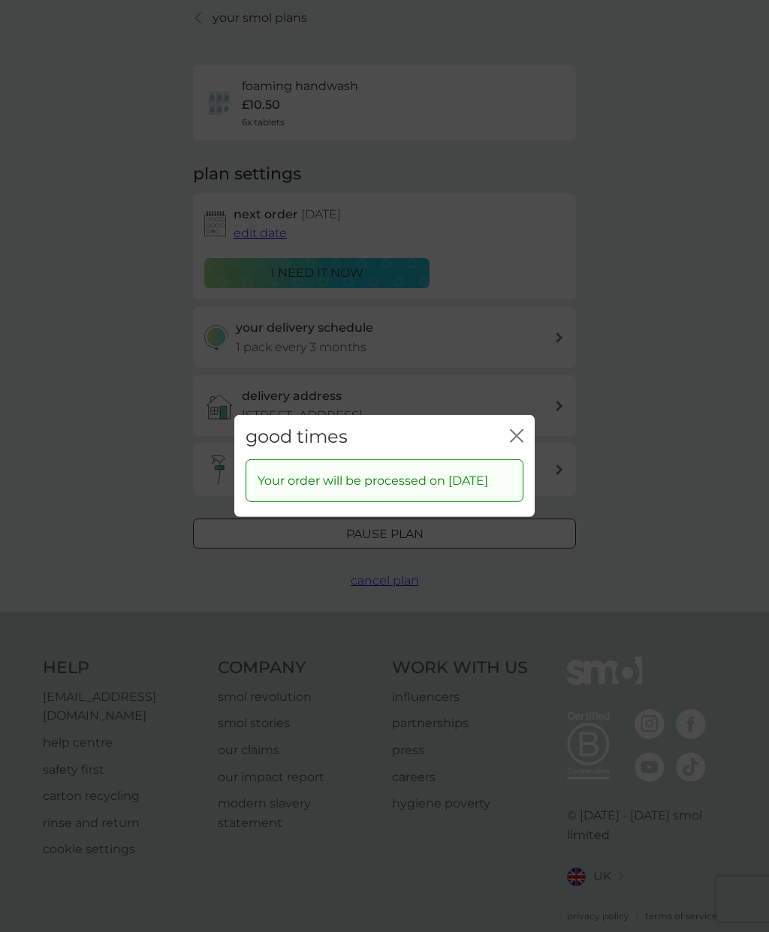
click at [516, 441] on icon "close" at bounding box center [517, 436] width 14 height 14
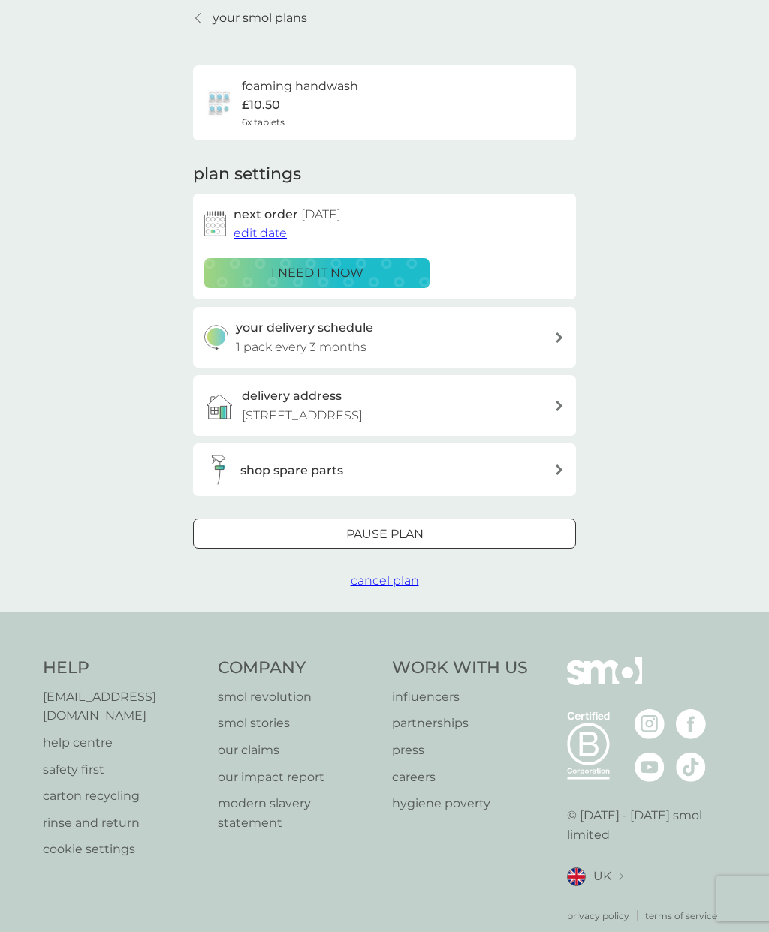
click at [209, 26] on link "your smol plans" at bounding box center [250, 18] width 114 height 20
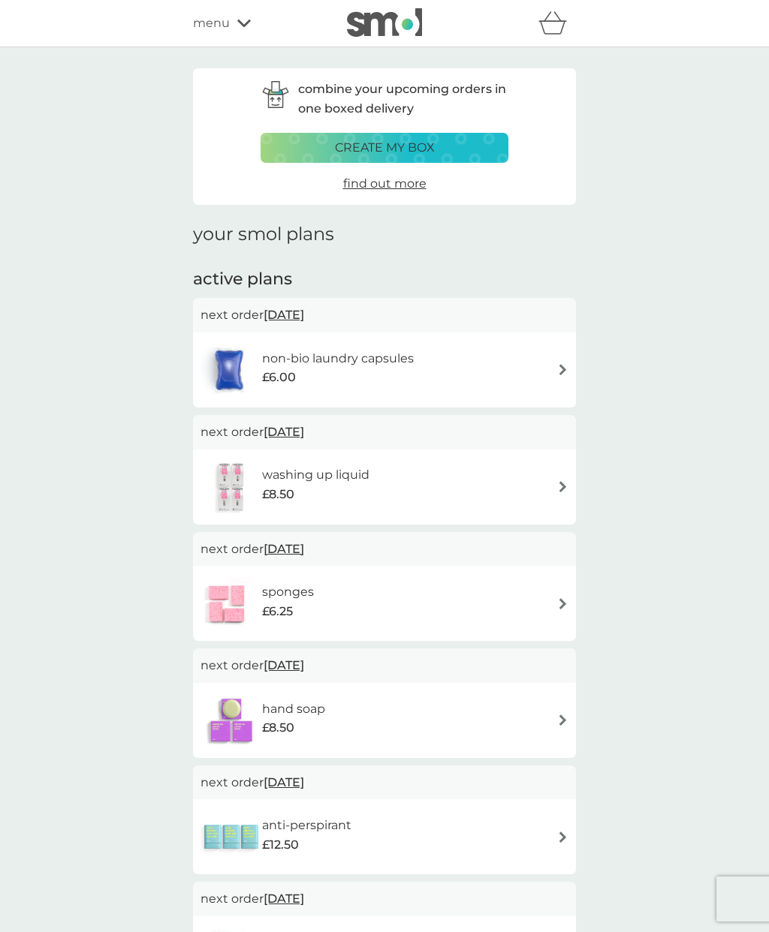
click at [558, 601] on img at bounding box center [562, 603] width 11 height 11
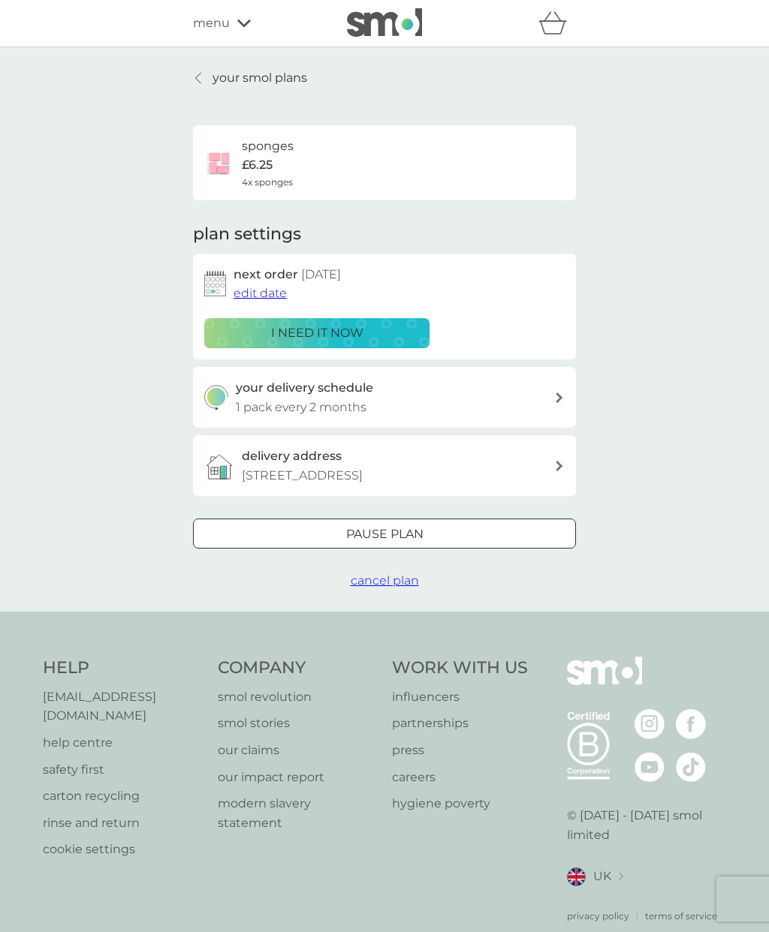
click at [253, 293] on span "edit date" at bounding box center [259, 293] width 53 height 14
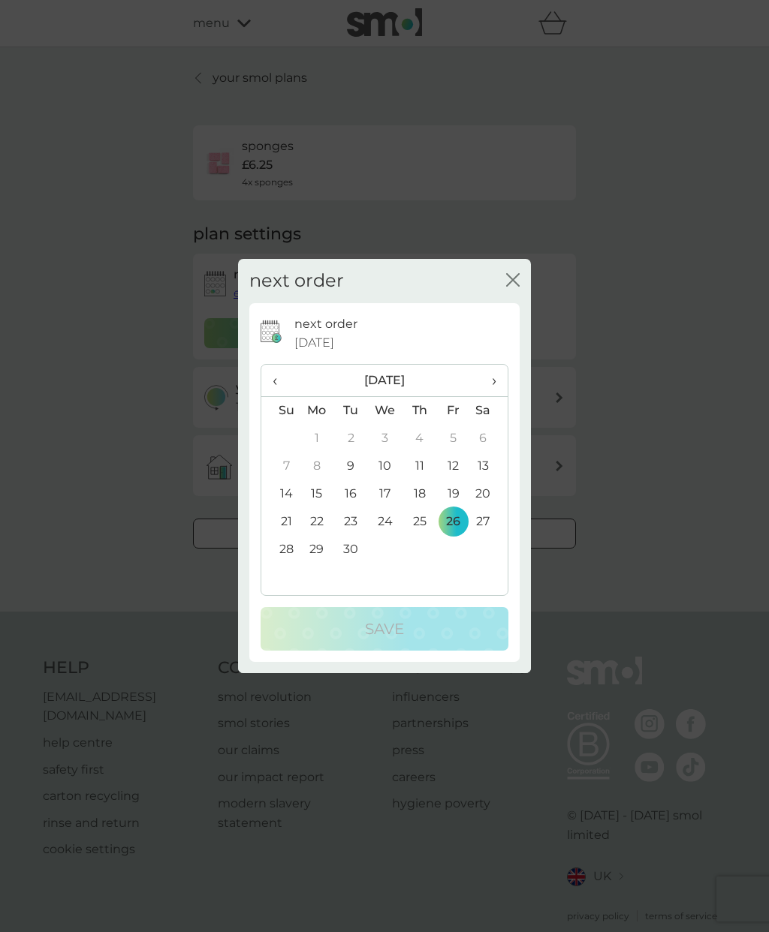
click at [492, 441] on td "6" at bounding box center [489, 439] width 38 height 28
click at [490, 441] on td "6" at bounding box center [489, 439] width 38 height 28
click at [483, 448] on td "6" at bounding box center [489, 439] width 38 height 28
click at [423, 441] on td "4" at bounding box center [419, 439] width 34 height 28
click at [477, 441] on td "6" at bounding box center [489, 439] width 38 height 28
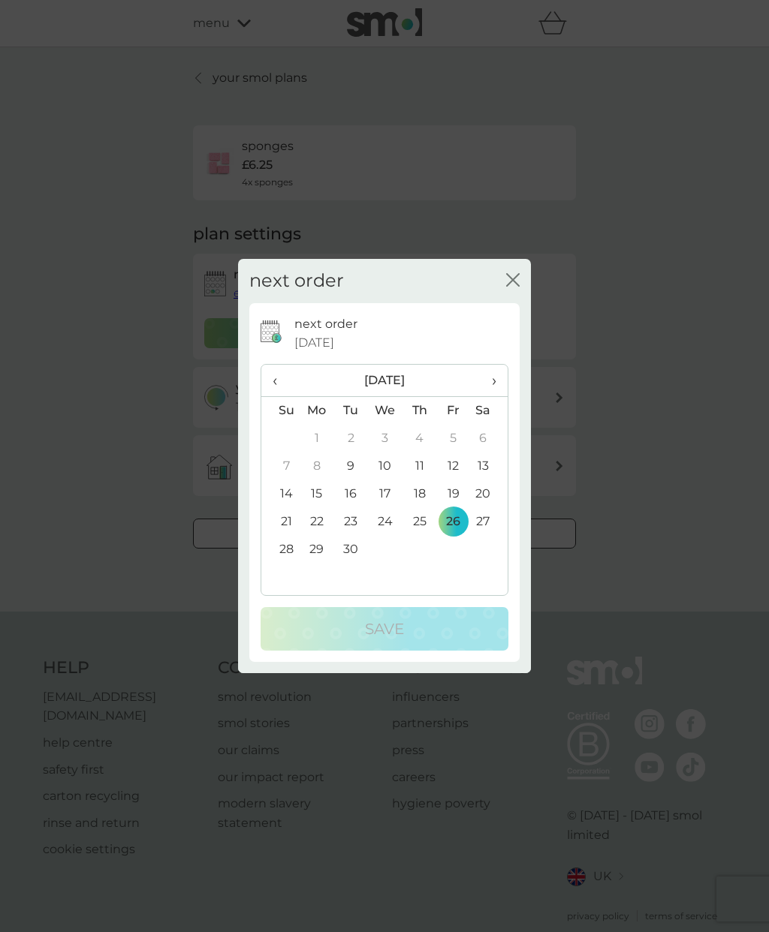
click at [477, 441] on td "6" at bounding box center [489, 439] width 38 height 28
click at [489, 446] on td "6" at bounding box center [489, 439] width 38 height 28
click at [489, 581] on table "‹ [DATE] › Su Mo Tu We Th Fr Sa 31 1 2 3 4 5 6 7 8 9 10 11 12 13 14 15 16 17 18…" at bounding box center [384, 478] width 246 height 227
click at [481, 582] on table "‹ [DATE] › Su Mo Tu We Th Fr Sa 31 1 2 3 4 5 6 7 8 9 10 11 12 13 14 15 16 17 18…" at bounding box center [384, 478] width 246 height 227
click at [516, 344] on div "next order [DATE] ‹ [DATE] › Su Mo Tu We Th Fr Sa 31 1 2 3 4 5 6 7 8 9 10 11 12…" at bounding box center [384, 482] width 270 height 359
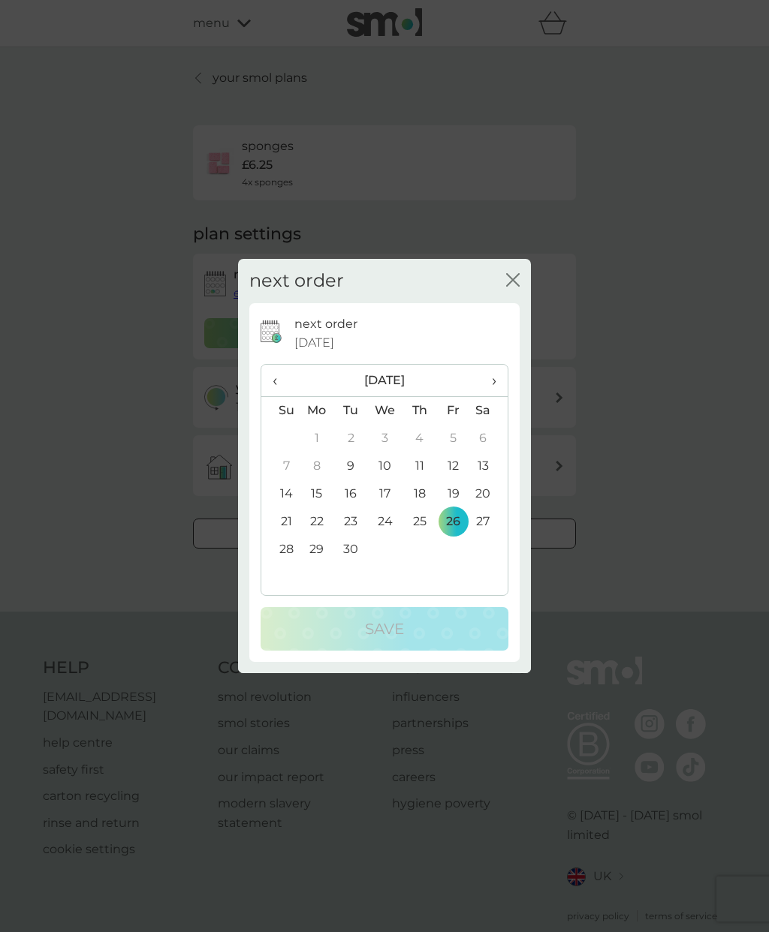
click at [508, 340] on div "next order [DATE] ‹ [DATE] › Su Mo Tu We Th Fr Sa 31 1 2 3 4 5 6 7 8 9 10 11 12…" at bounding box center [384, 482] width 270 height 359
click at [503, 347] on div "next order [DATE]" at bounding box center [401, 334] width 214 height 38
click at [613, 509] on div "next order close next order [DATE] ‹ [DATE] › Su Mo Tu We Th Fr Sa 31 1 2 3 4 5…" at bounding box center [384, 466] width 769 height 932
click at [612, 509] on div "your smol plans sponges £6.25 4x sponges plan settings next order [DATE] edit d…" at bounding box center [384, 329] width 769 height 565
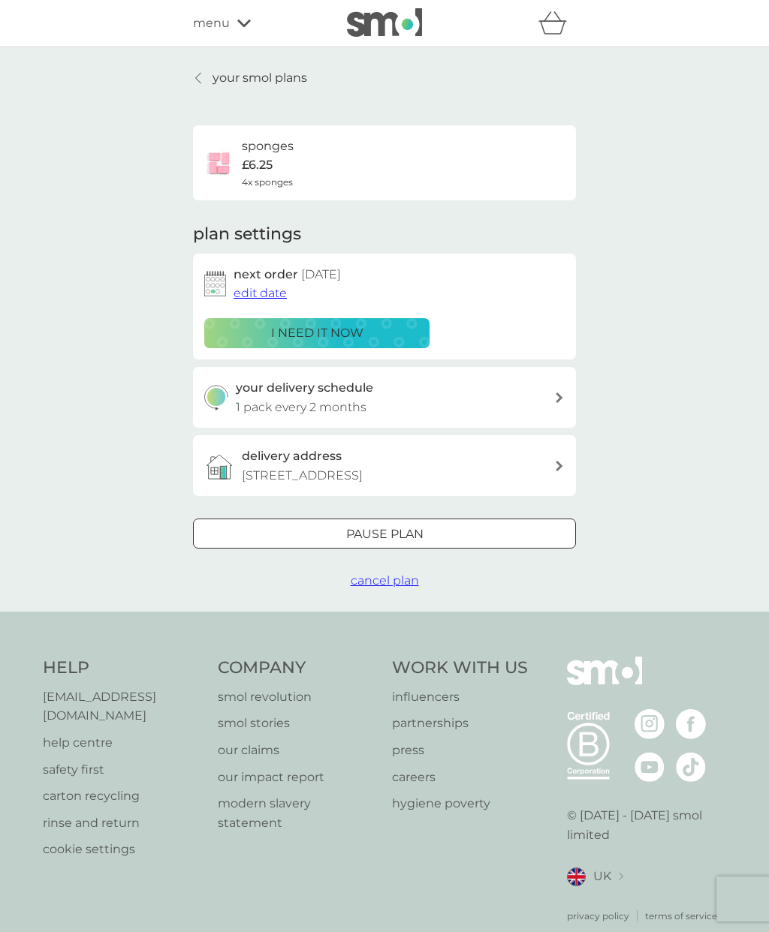
click at [257, 294] on span "edit date" at bounding box center [259, 293] width 53 height 14
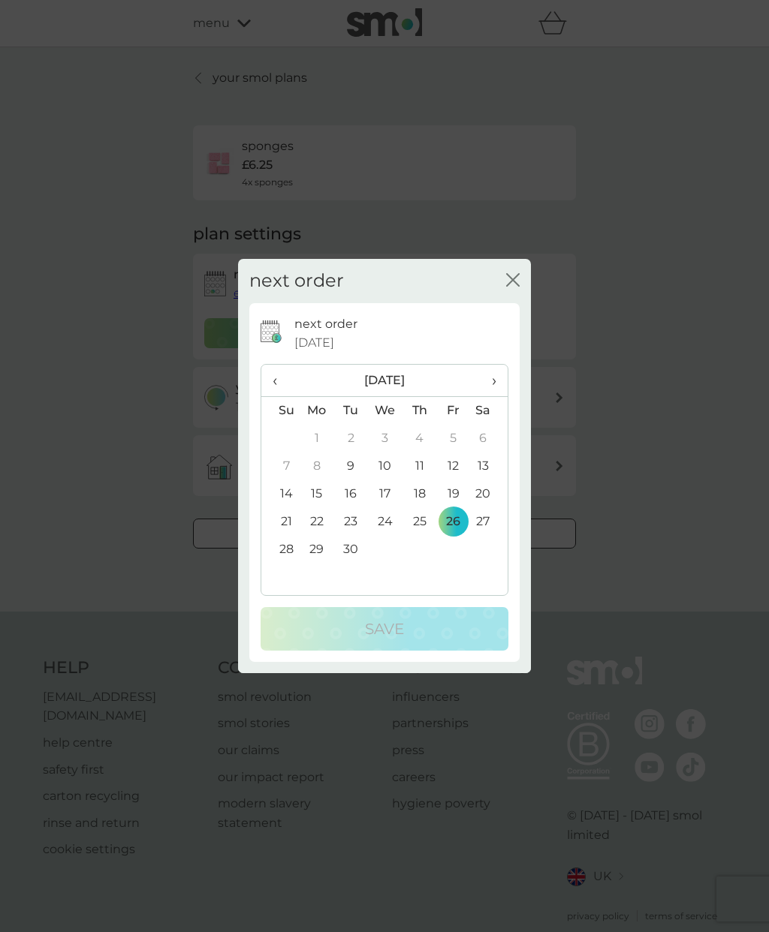
click at [488, 381] on span "›" at bounding box center [488, 381] width 15 height 32
click at [455, 521] on td "24" at bounding box center [453, 522] width 34 height 28
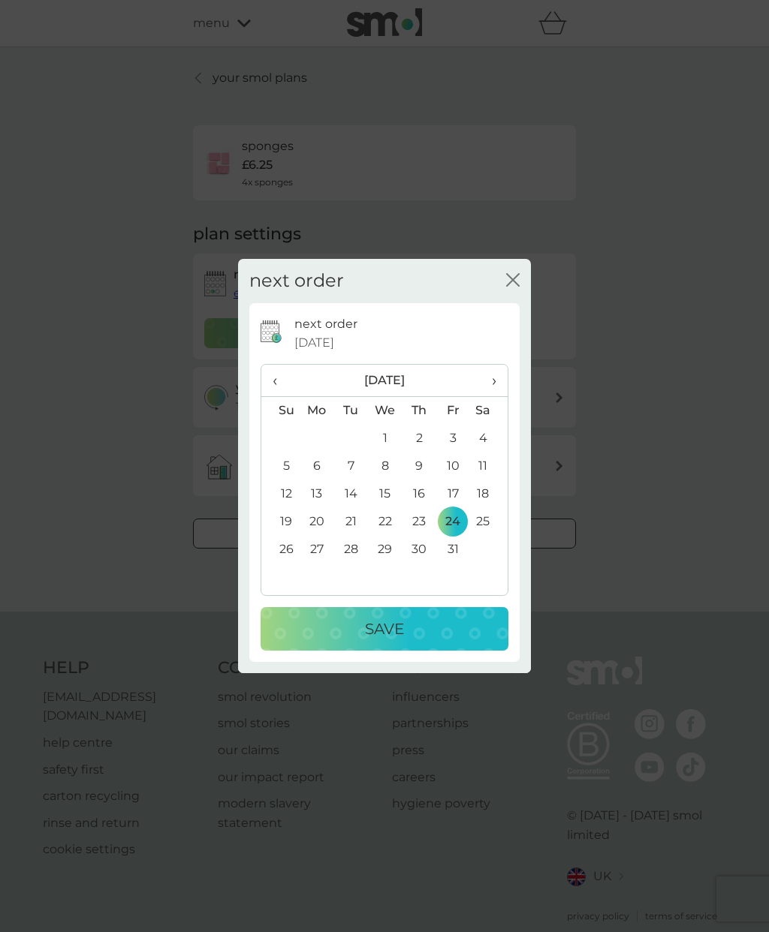
click at [393, 631] on p "Save" at bounding box center [384, 629] width 39 height 24
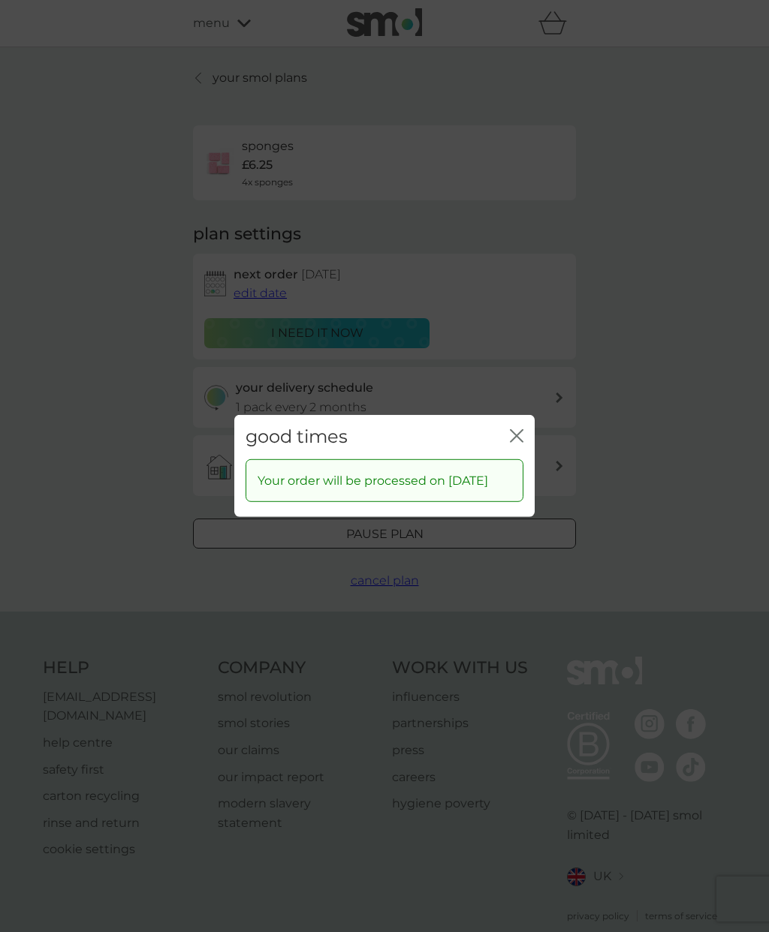
click at [510, 435] on icon "close" at bounding box center [517, 436] width 14 height 14
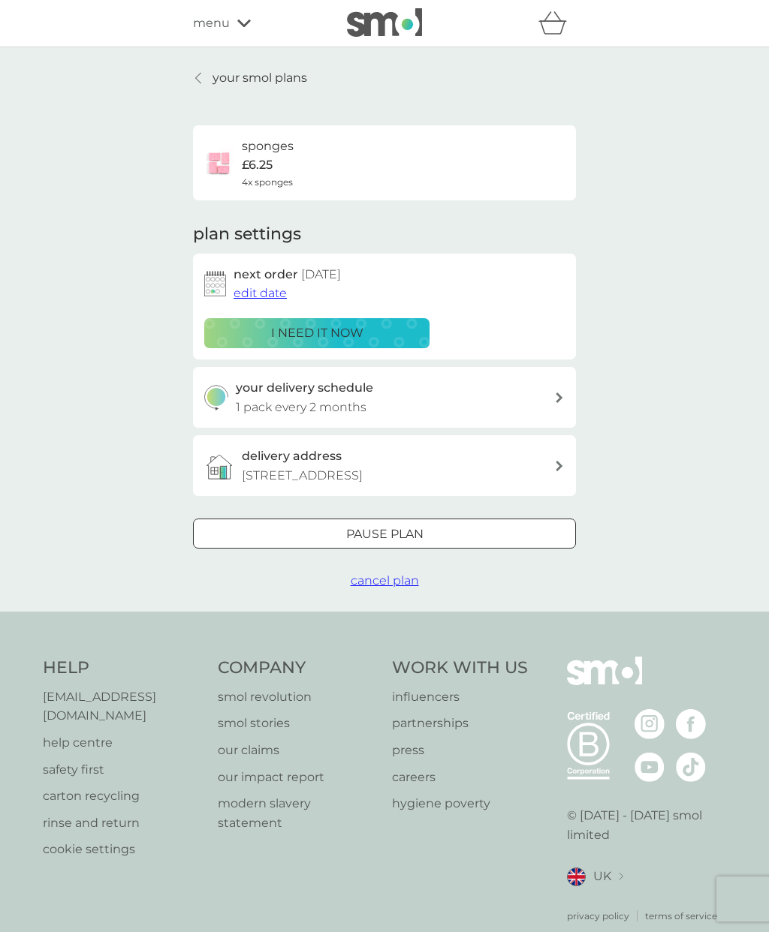
click at [218, 78] on p "your smol plans" at bounding box center [259, 78] width 95 height 20
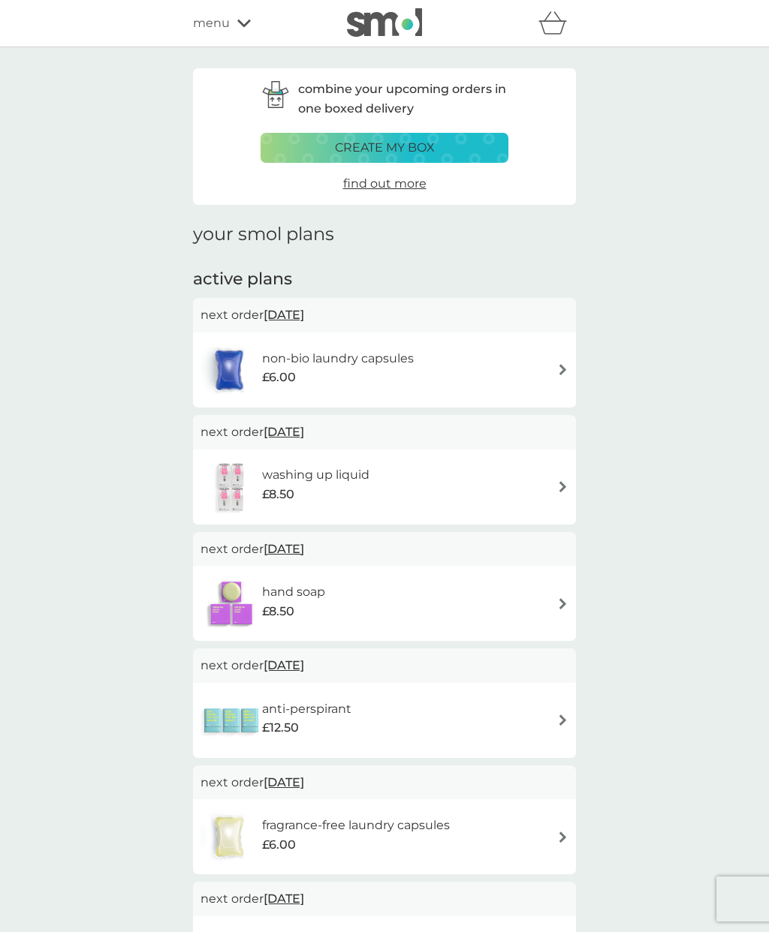
click at [559, 371] on img at bounding box center [562, 369] width 11 height 11
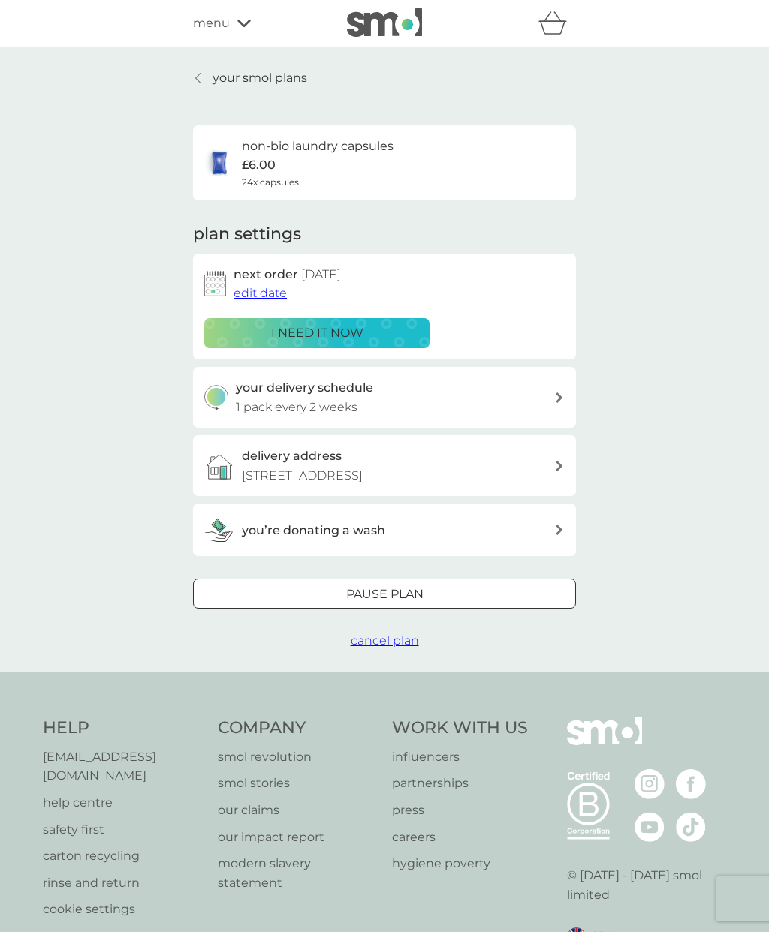
click at [205, 73] on link "your smol plans" at bounding box center [250, 78] width 114 height 20
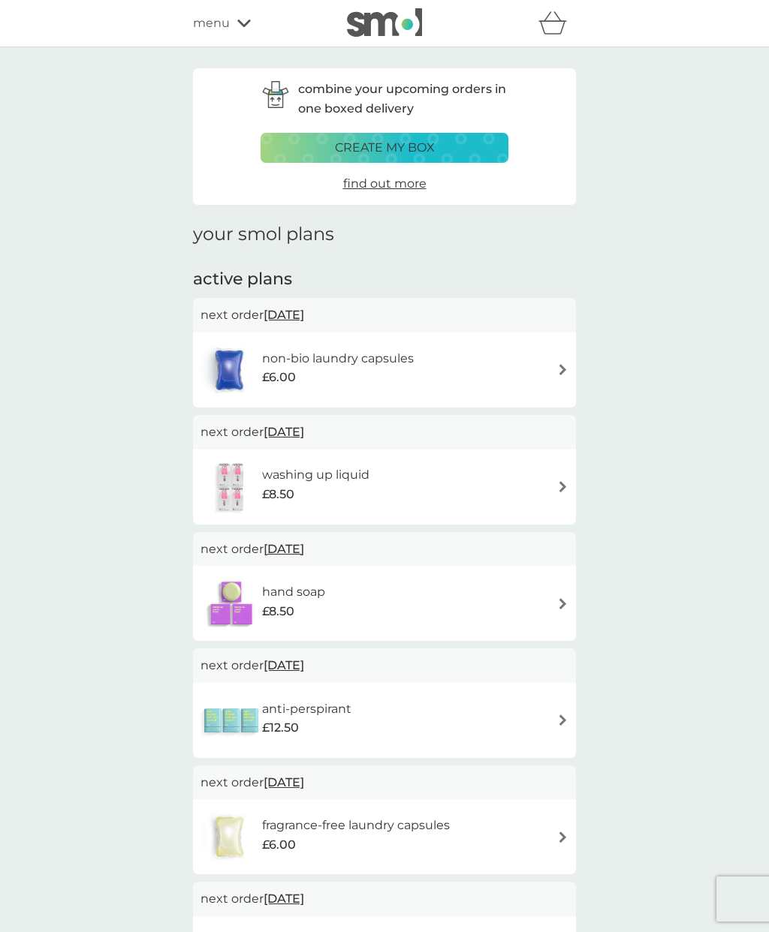
click at [237, 25] on icon at bounding box center [244, 24] width 14 height 8
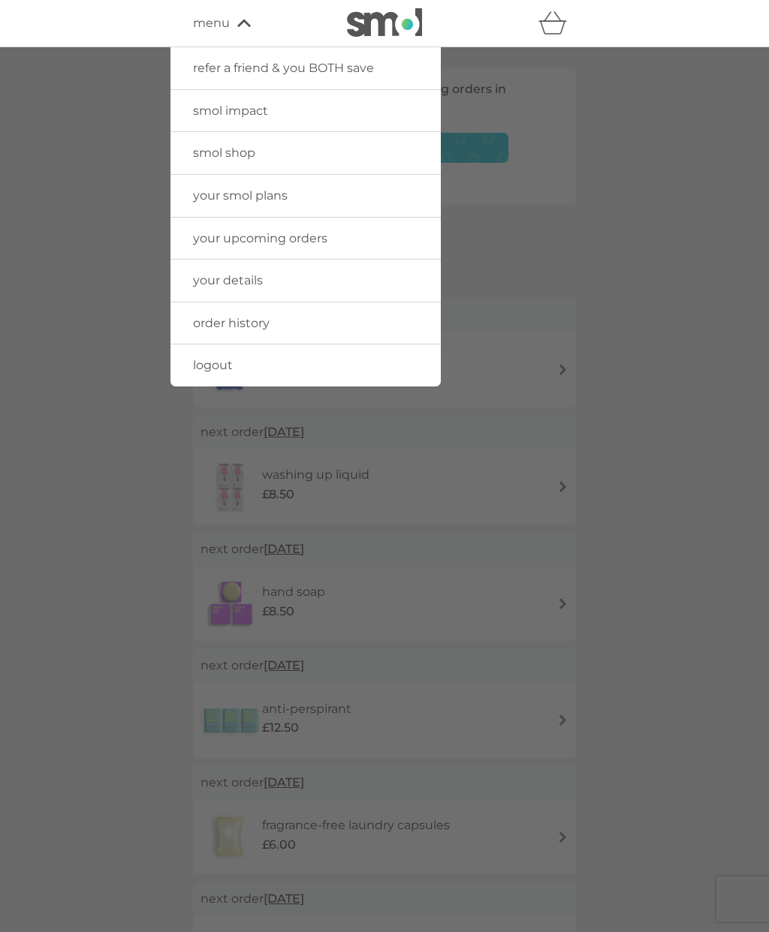
click at [211, 368] on span "logout" at bounding box center [213, 365] width 40 height 14
